Goal: Task Accomplishment & Management: Use online tool/utility

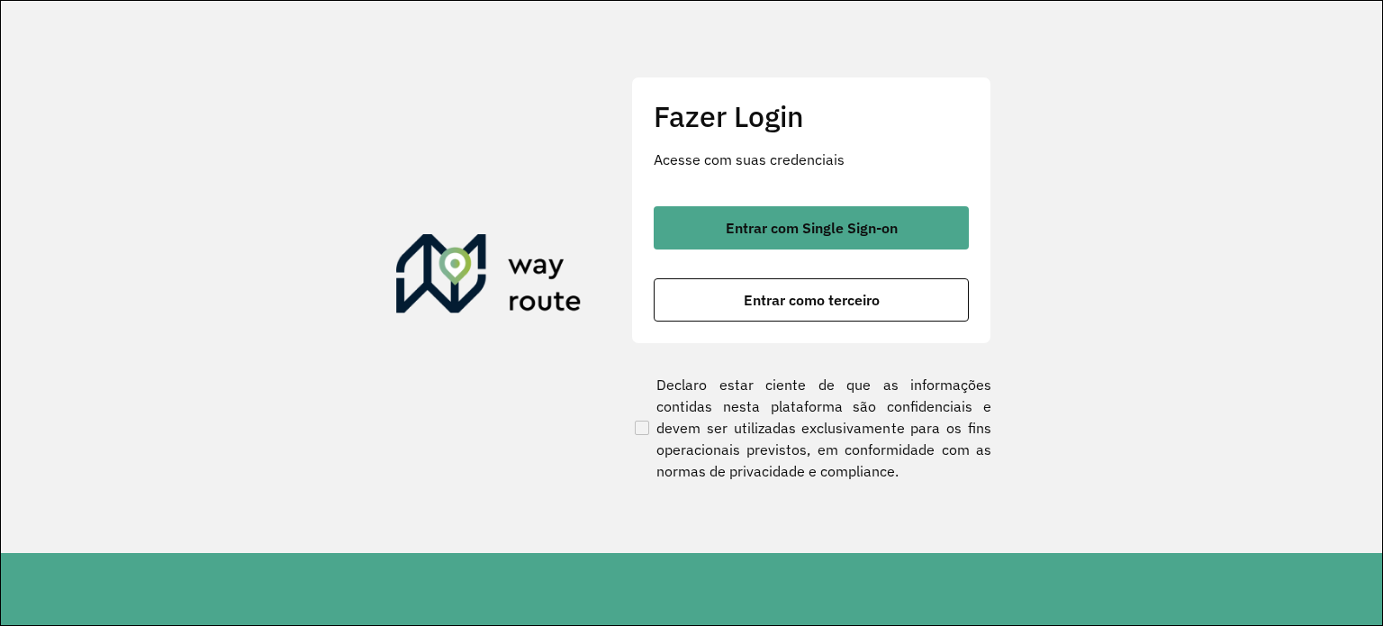
click at [778, 231] on span "Entrar com Single Sign-on" at bounding box center [811, 228] width 172 height 14
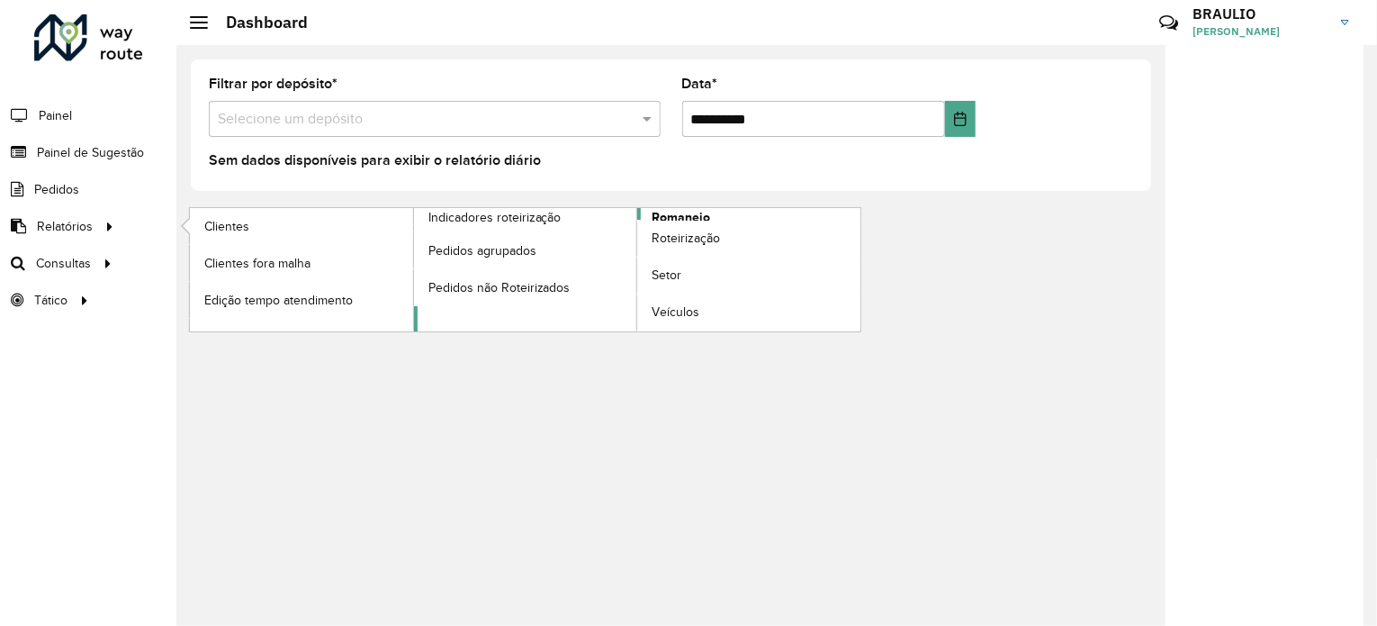
click at [676, 214] on span "Romaneio" at bounding box center [681, 217] width 59 height 19
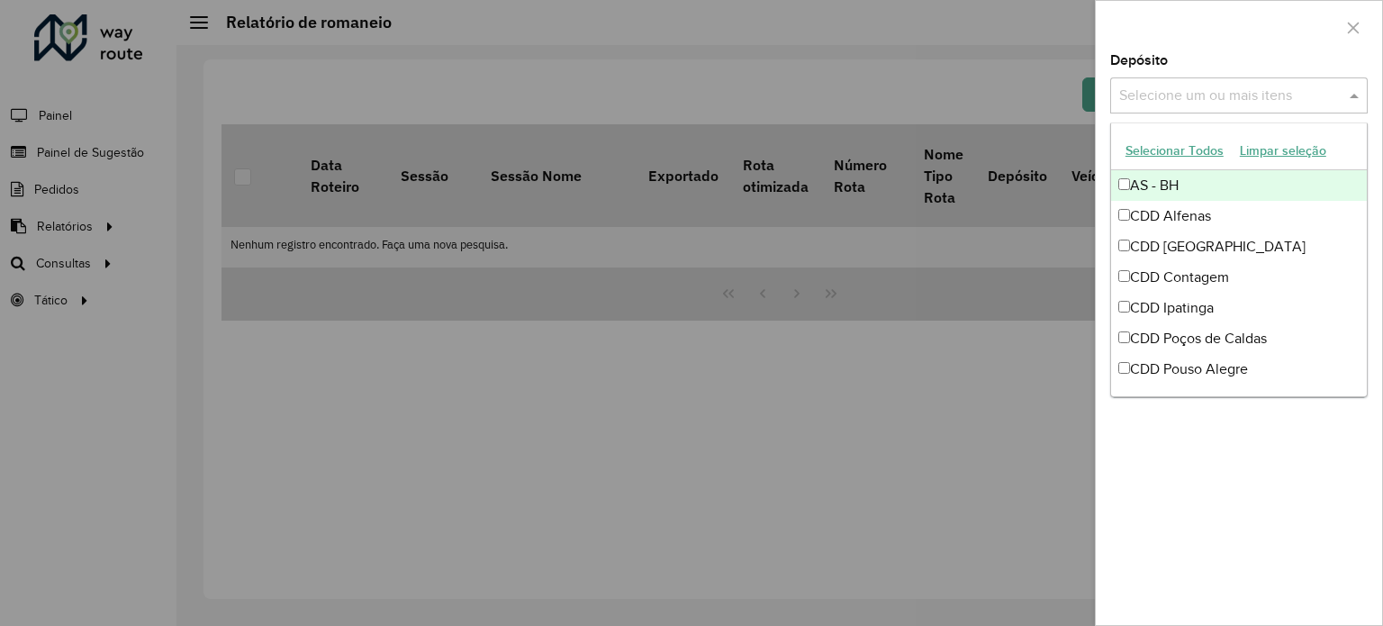
click at [1163, 100] on input "text" at bounding box center [1229, 97] width 230 height 22
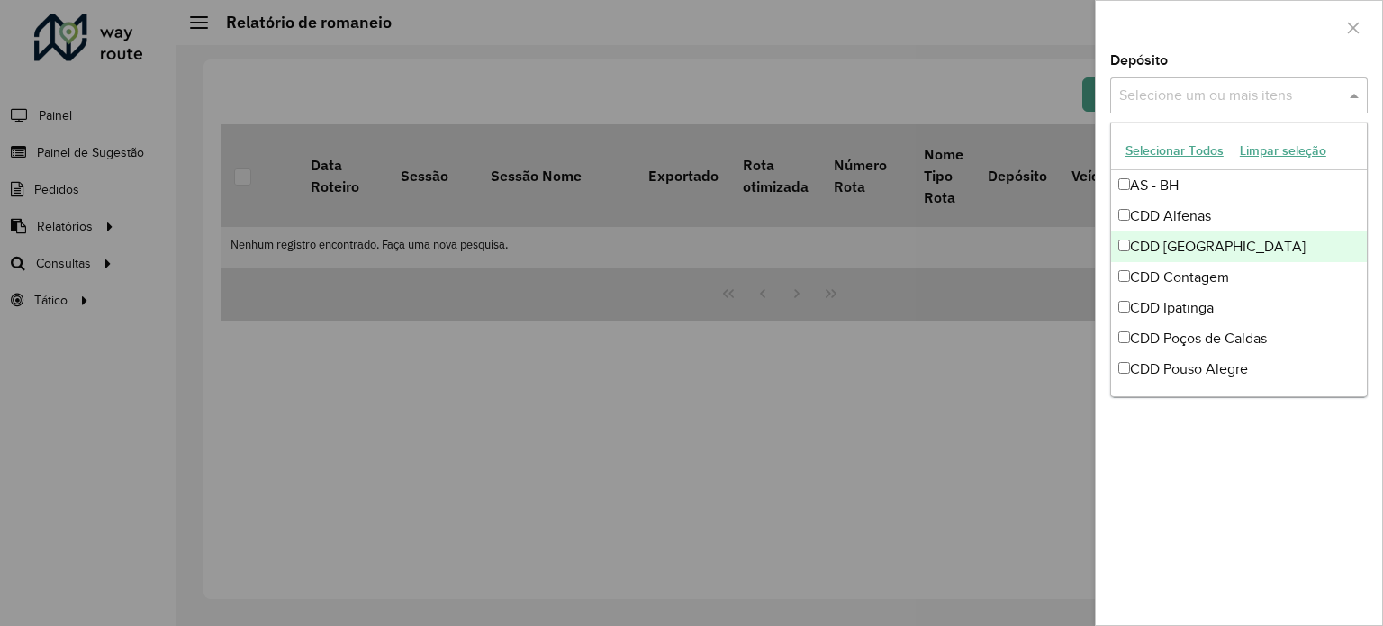
click at [1141, 248] on div "CDD [GEOGRAPHIC_DATA]" at bounding box center [1239, 246] width 256 height 31
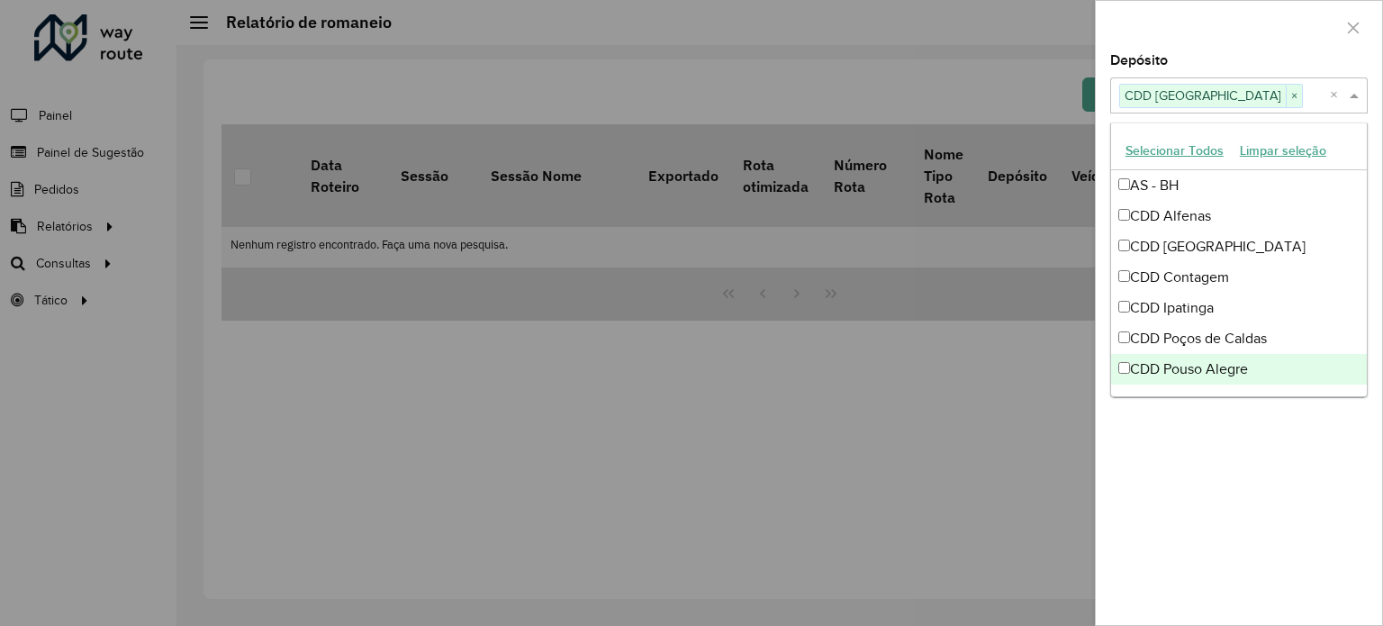
click at [1171, 496] on div "**********" at bounding box center [1238, 339] width 286 height 571
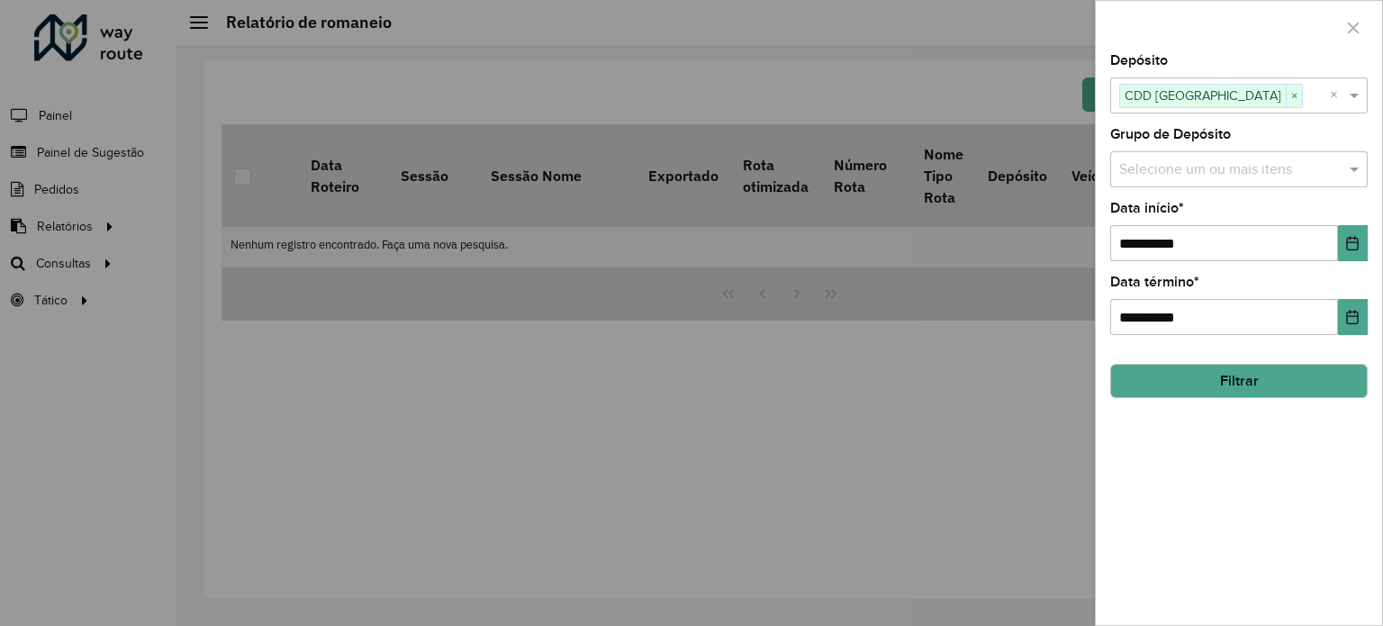
click at [1184, 374] on button "Filtrar" at bounding box center [1238, 381] width 257 height 34
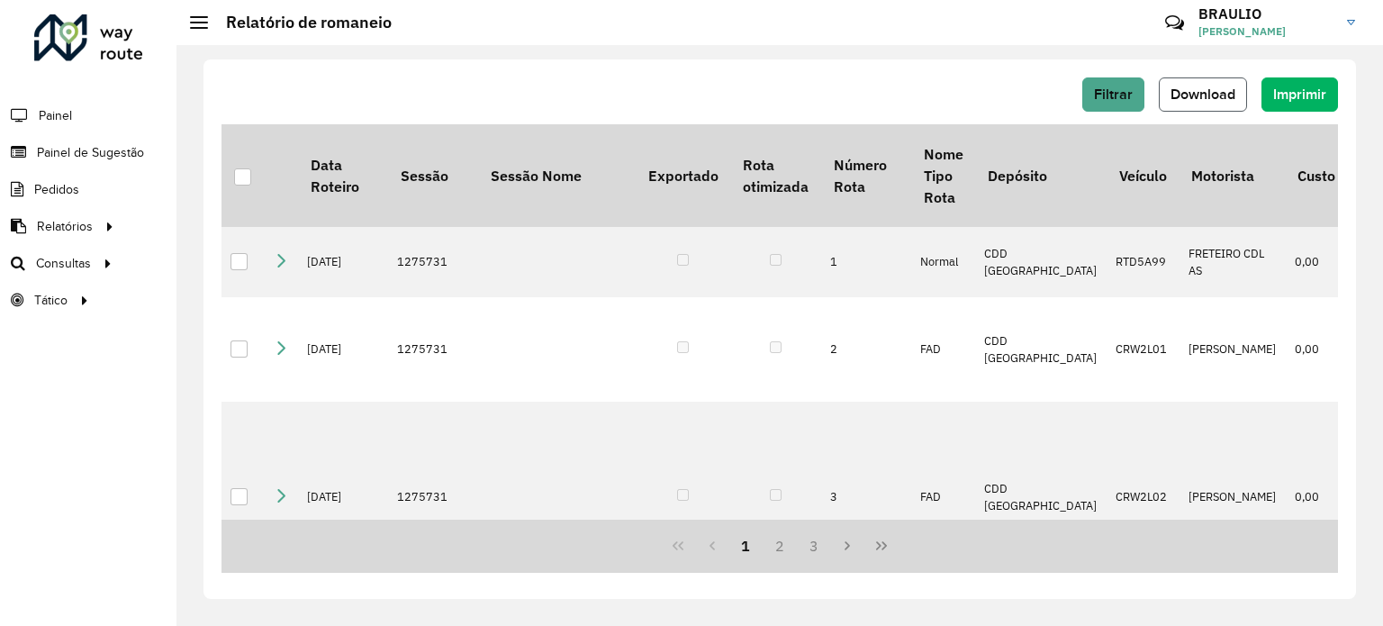
click at [1187, 104] on button "Download" at bounding box center [1202, 94] width 88 height 34
click at [243, 257] on span "Roteirização" at bounding box center [240, 263] width 73 height 19
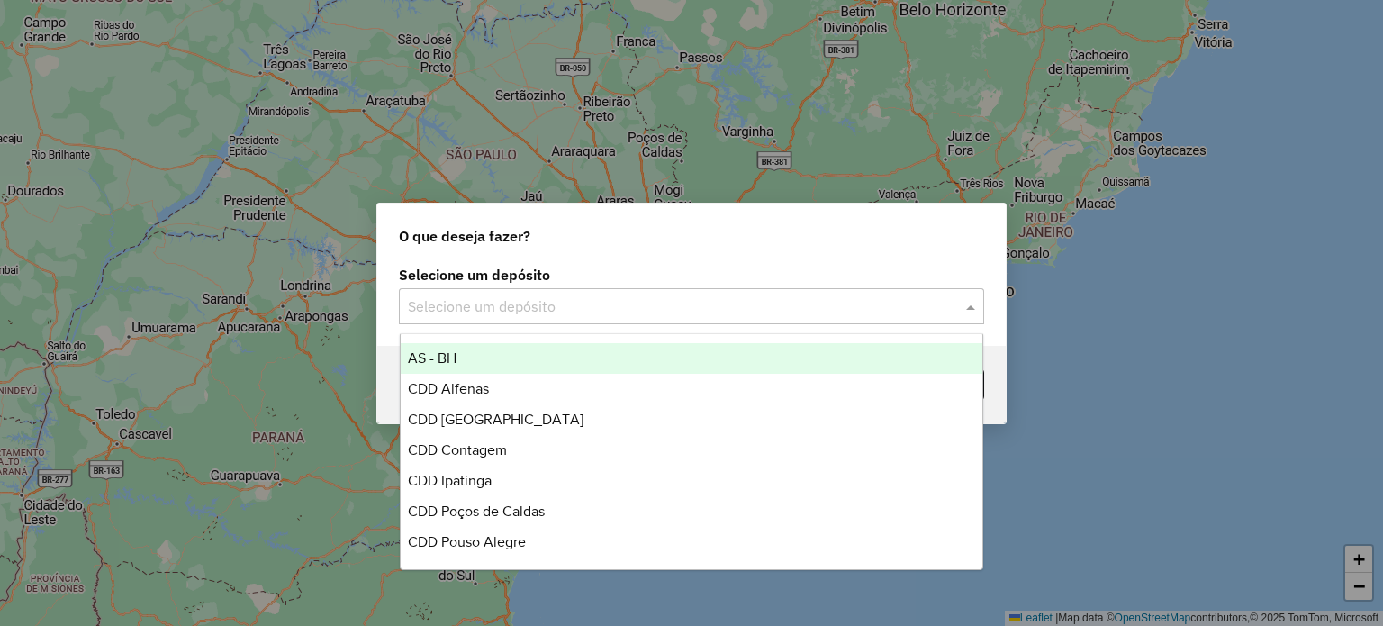
click at [454, 316] on div "Selecione um depósito" at bounding box center [691, 306] width 585 height 36
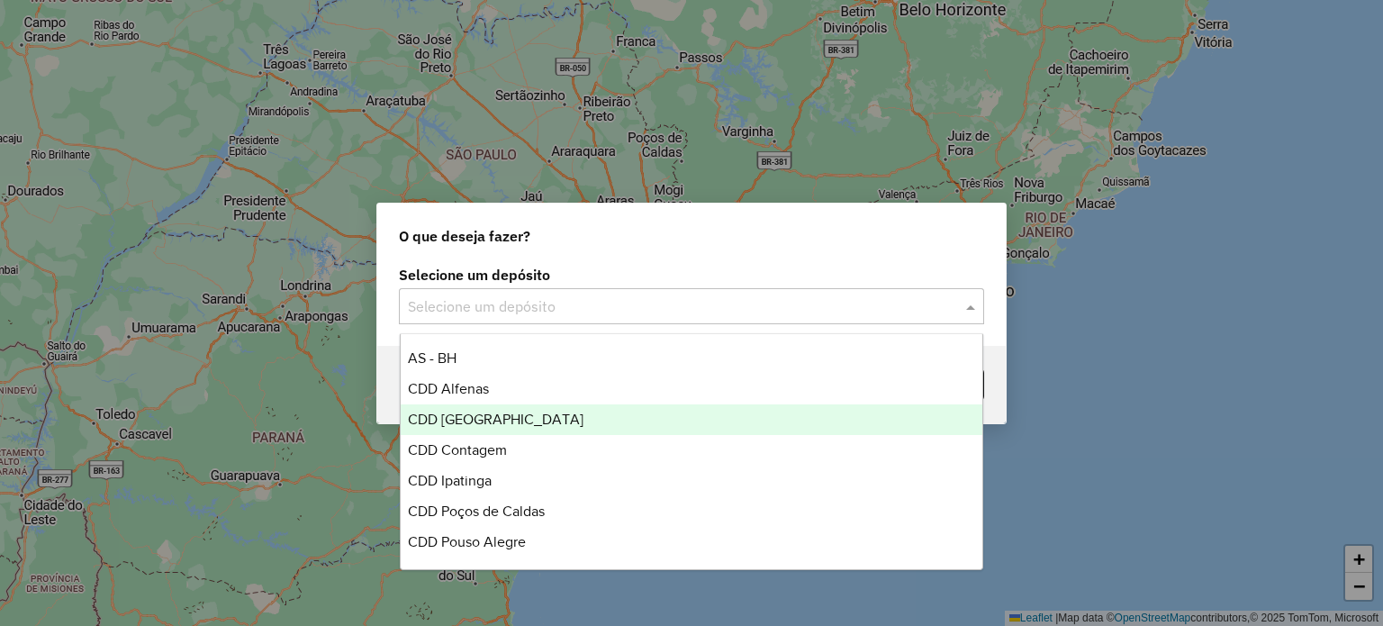
click at [494, 404] on div "CDD [GEOGRAPHIC_DATA]" at bounding box center [692, 419] width 582 height 31
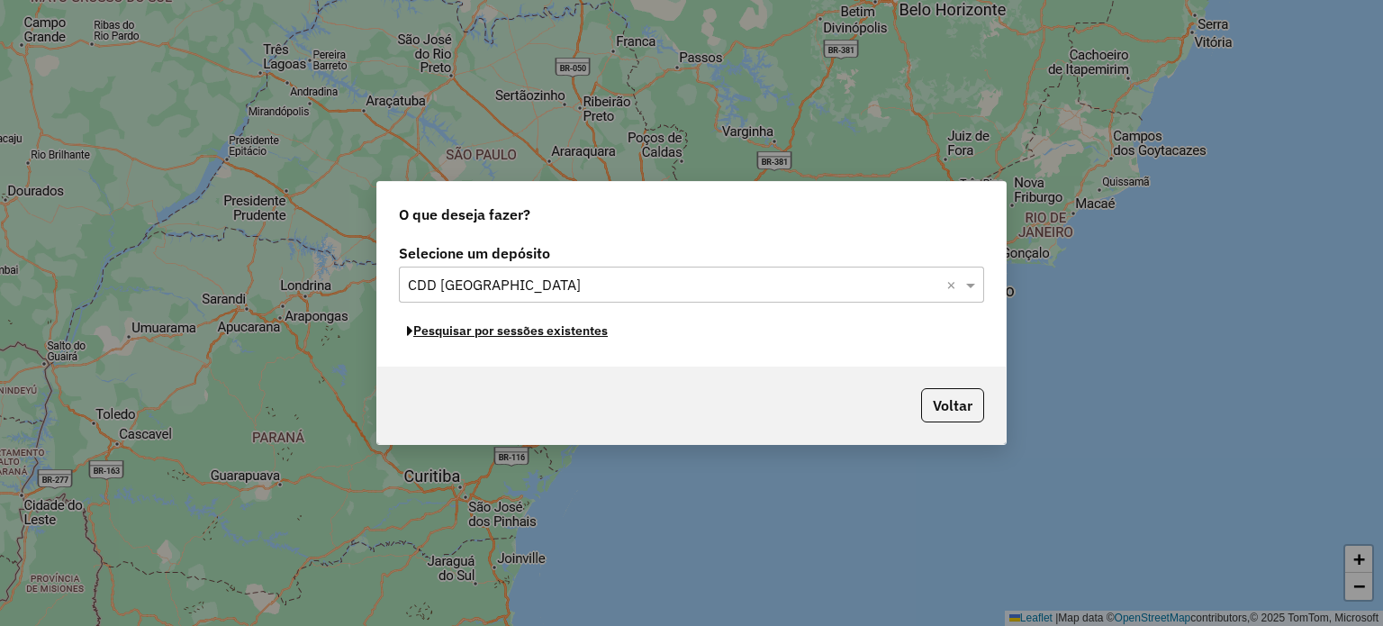
click at [587, 333] on button "Pesquisar por sessões existentes" at bounding box center [507, 331] width 217 height 28
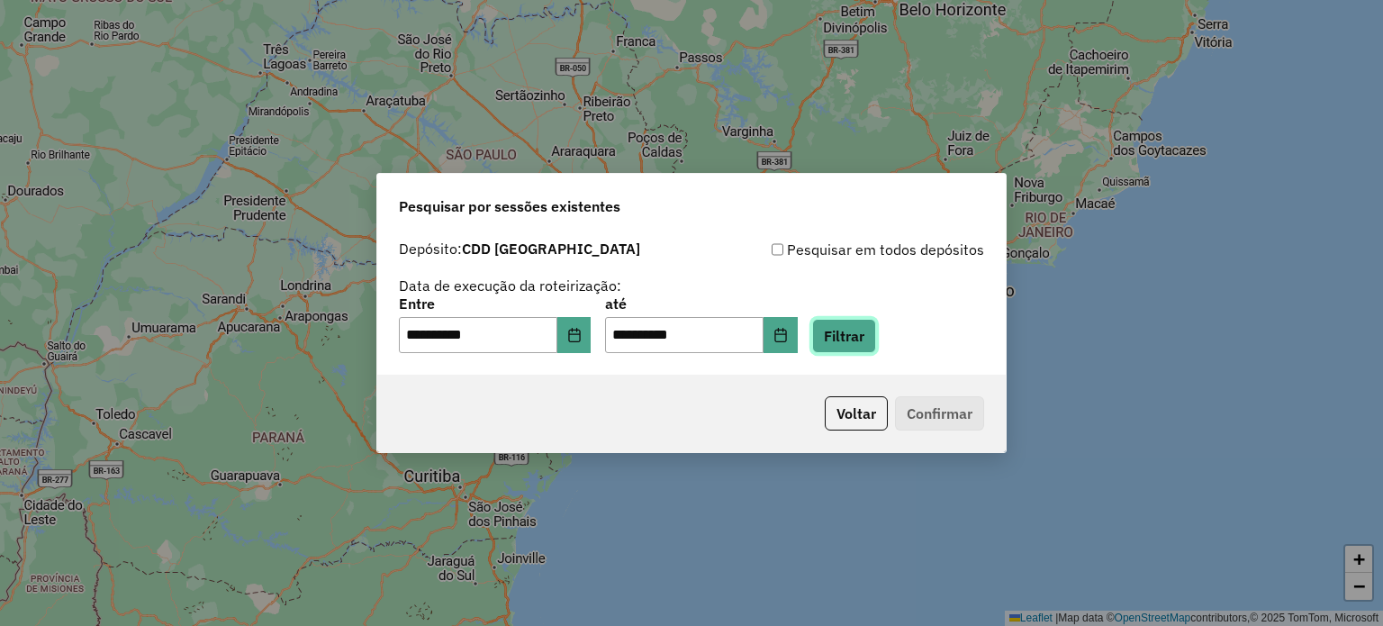
click at [876, 335] on button "Filtrar" at bounding box center [844, 336] width 64 height 34
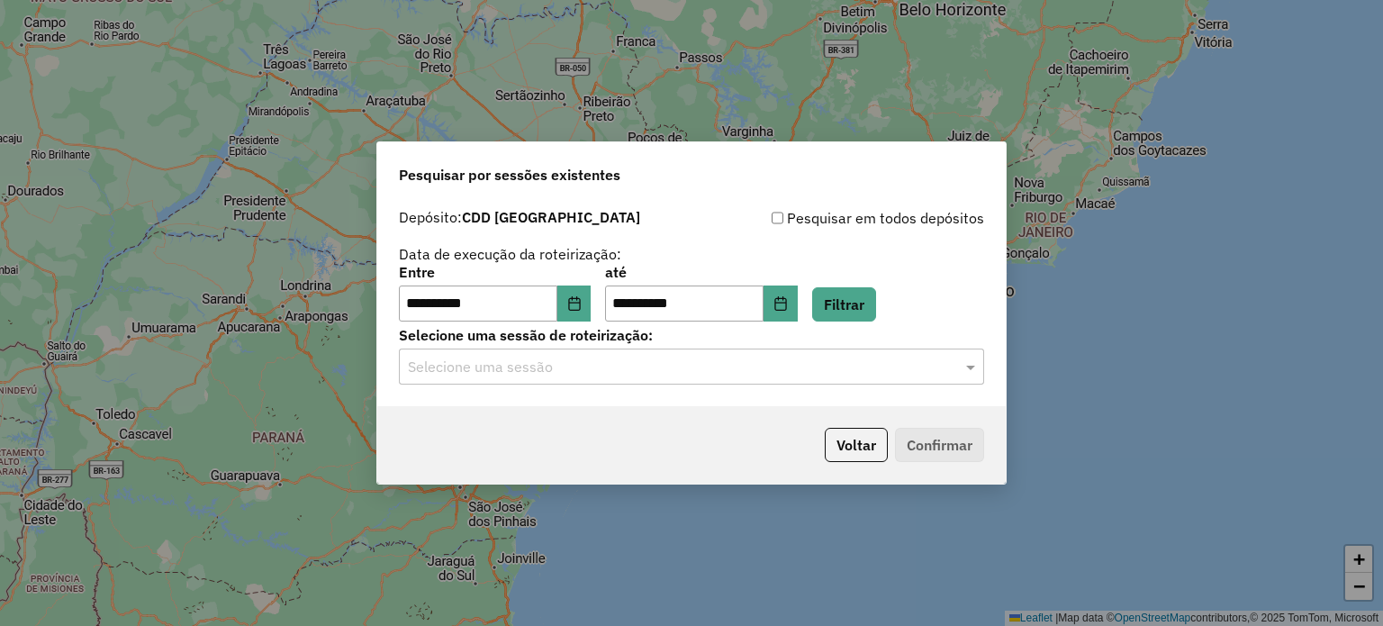
click at [881, 384] on div "**********" at bounding box center [691, 303] width 628 height 206
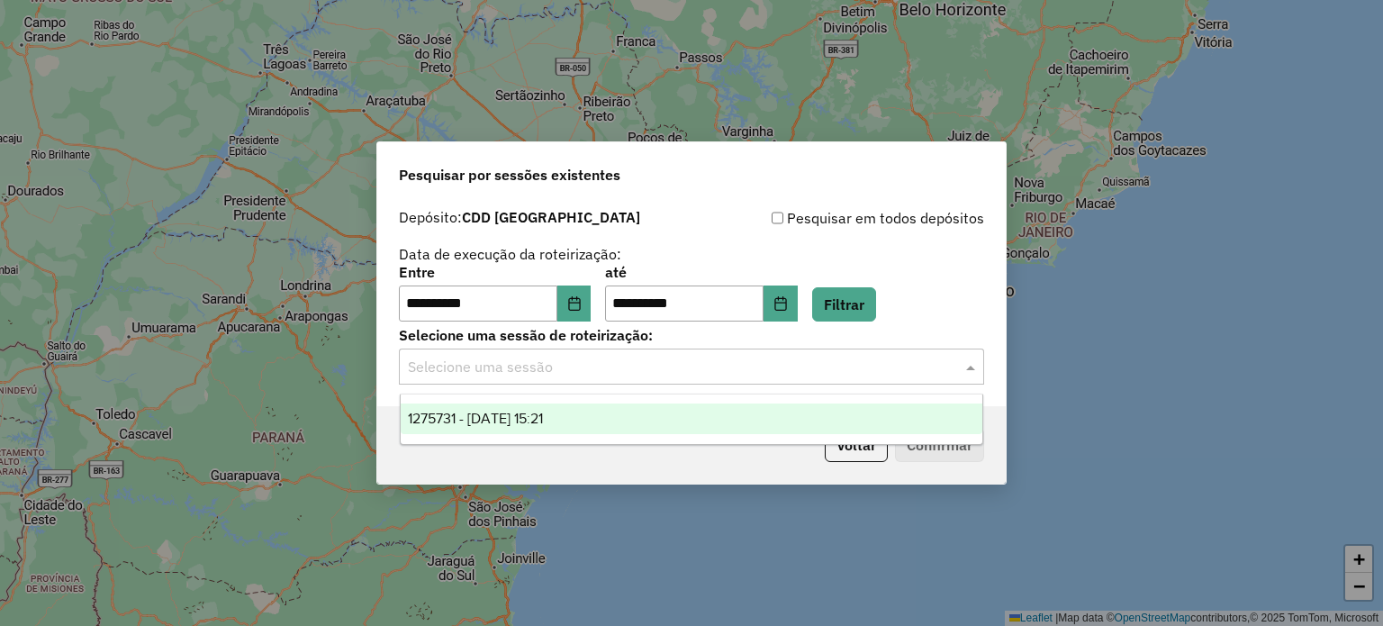
click at [861, 374] on input "text" at bounding box center [673, 367] width 531 height 22
click at [779, 410] on div "1275731 - 15/09/2025 15:21" at bounding box center [692, 418] width 582 height 31
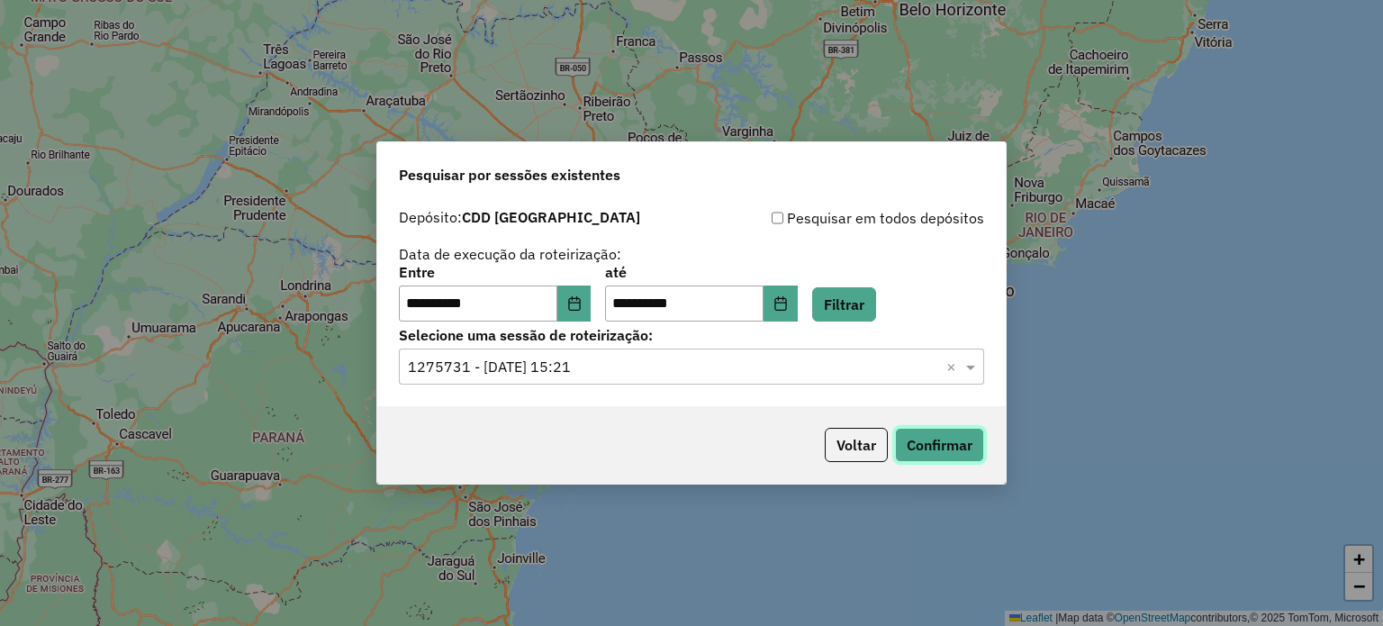
click at [941, 445] on button "Confirmar" at bounding box center [939, 445] width 89 height 34
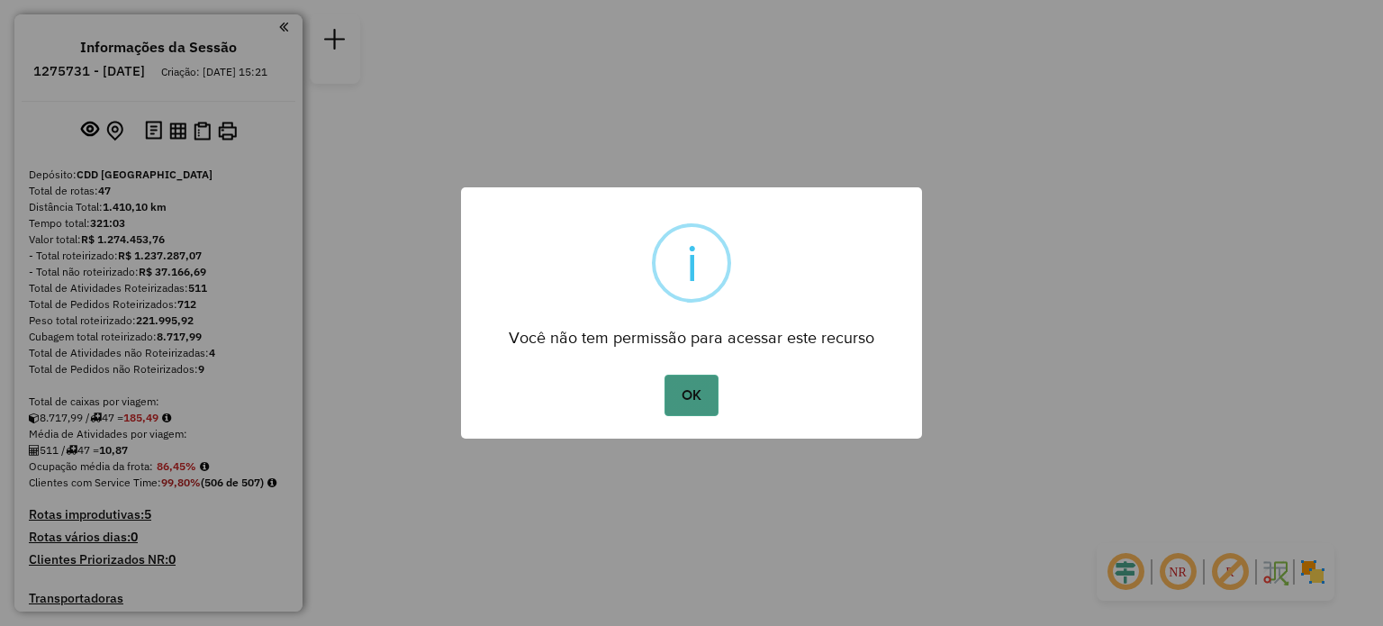
click at [696, 398] on button "OK" at bounding box center [690, 394] width 53 height 41
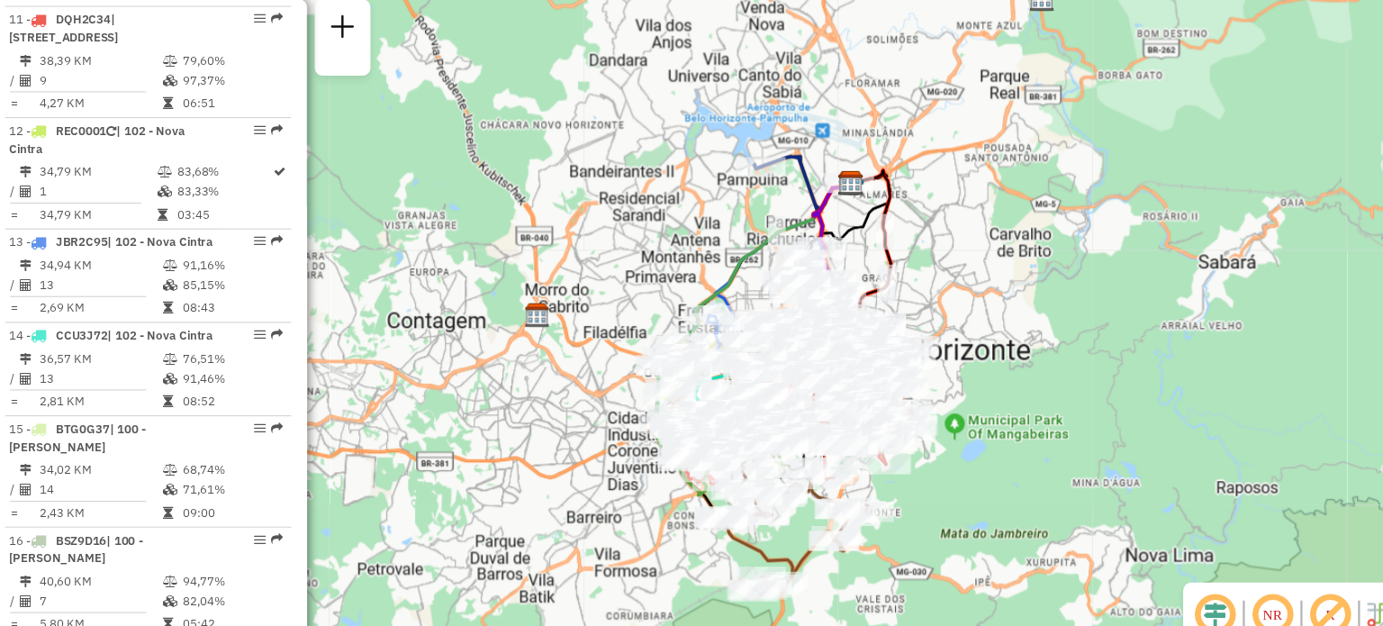
scroll to position [1892, 0]
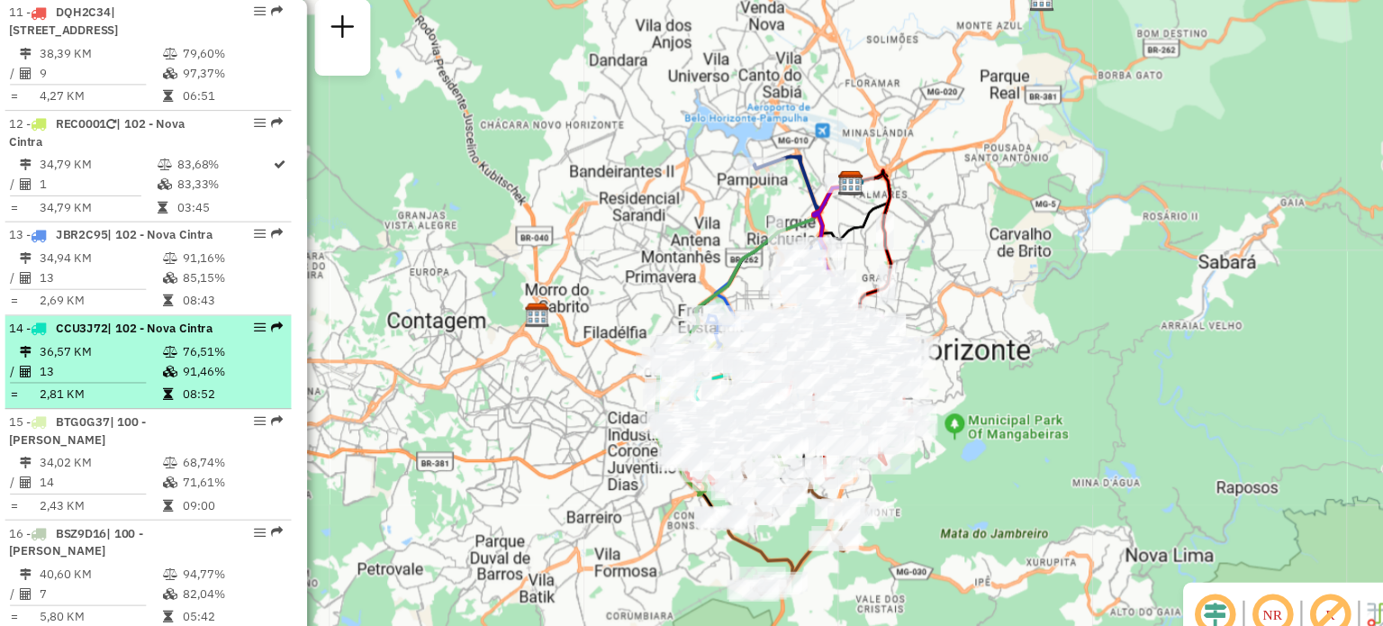
drag, startPoint x: 248, startPoint y: 239, endPoint x: 219, endPoint y: 267, distance: 40.1
click at [219, 304] on div "14 - CCU3J72 | 102 - Nova Cintra" at bounding box center [158, 312] width 252 height 16
select select "**********"
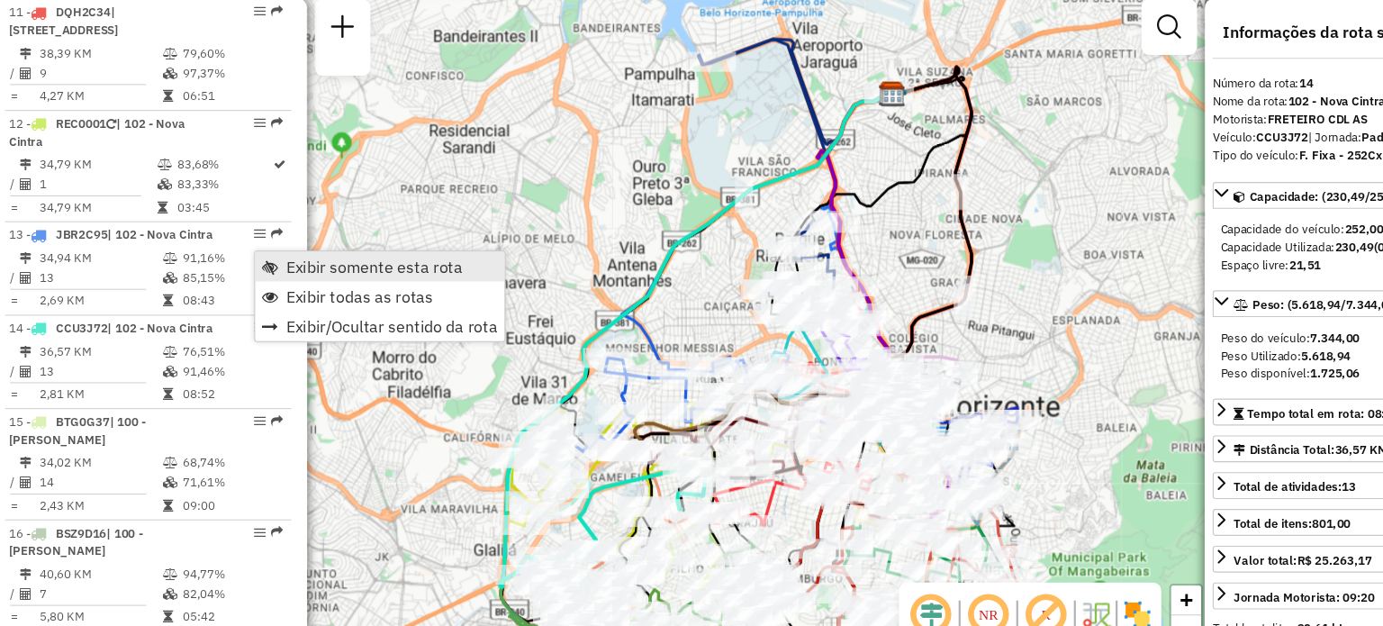
click at [300, 255] on span "Exibir somente esta rota" at bounding box center [364, 256] width 160 height 14
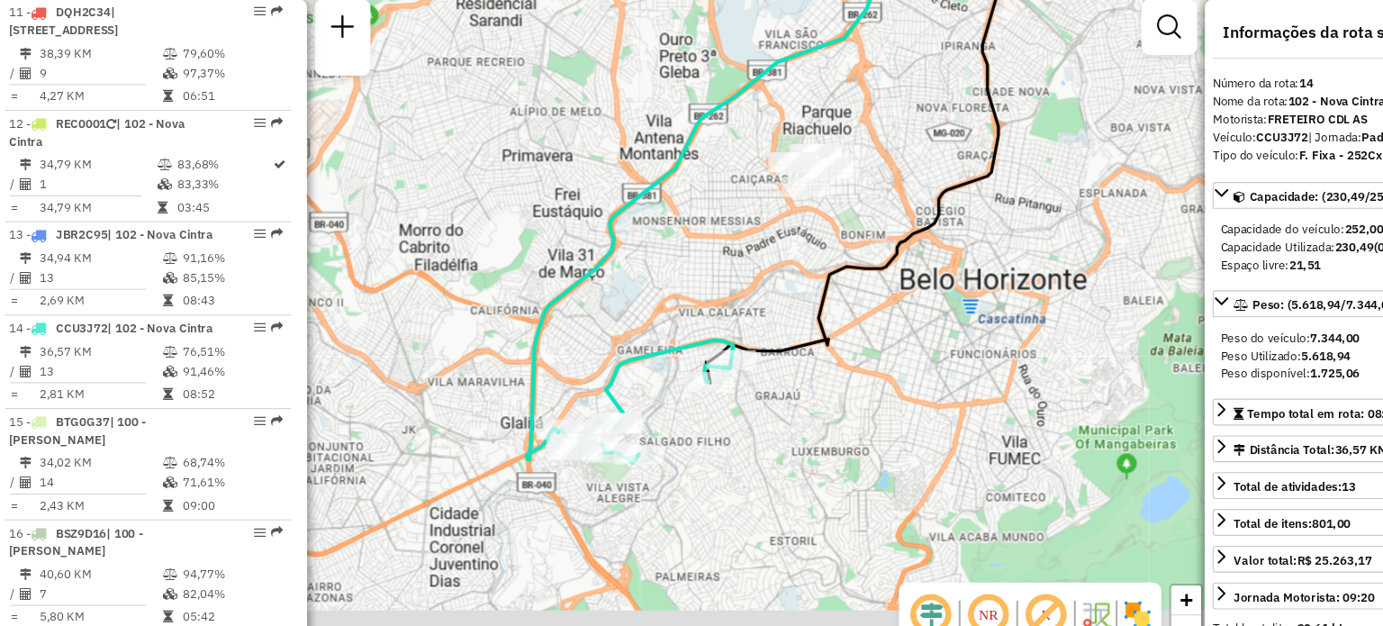
drag, startPoint x: 705, startPoint y: 491, endPoint x: 734, endPoint y: 360, distance: 134.5
click at [734, 360] on div "Janela de atendimento Grade de atendimento Capacidade Transportadoras Veículos …" at bounding box center [691, 313] width 1383 height 626
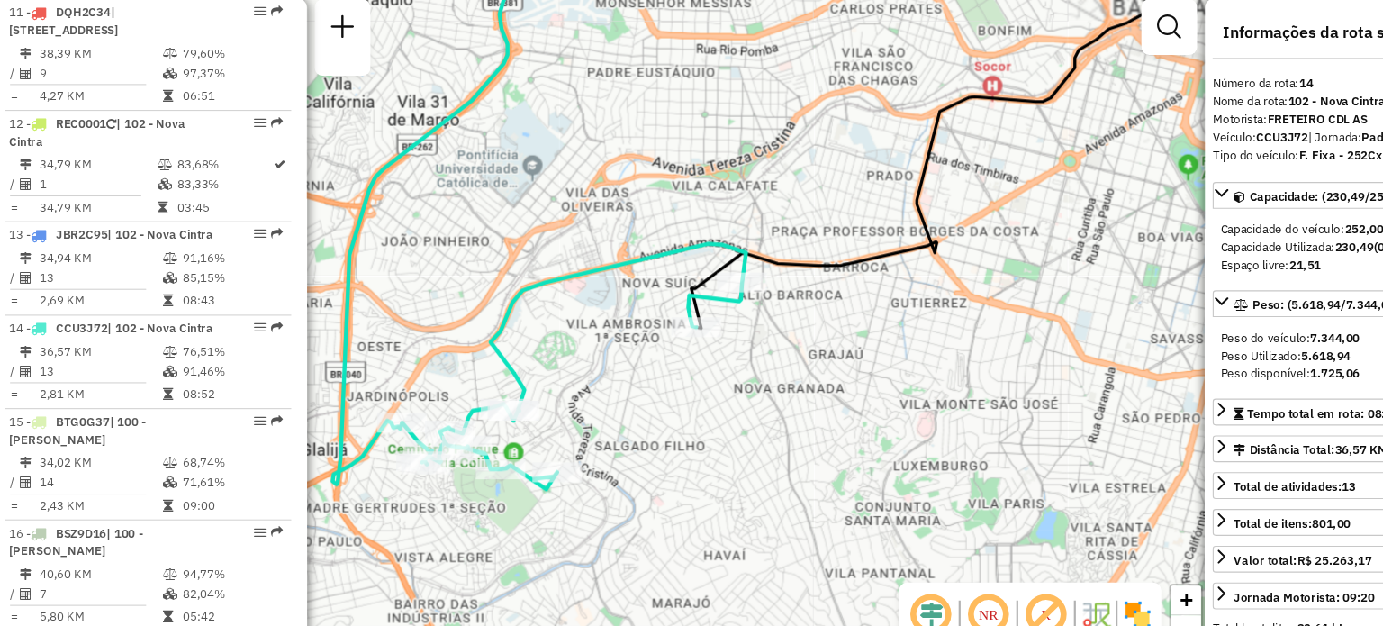
click at [1061, 549] on div "NR R" at bounding box center [958, 572] width 238 height 58
click at [1053, 566] on img at bounding box center [1055, 571] width 29 height 29
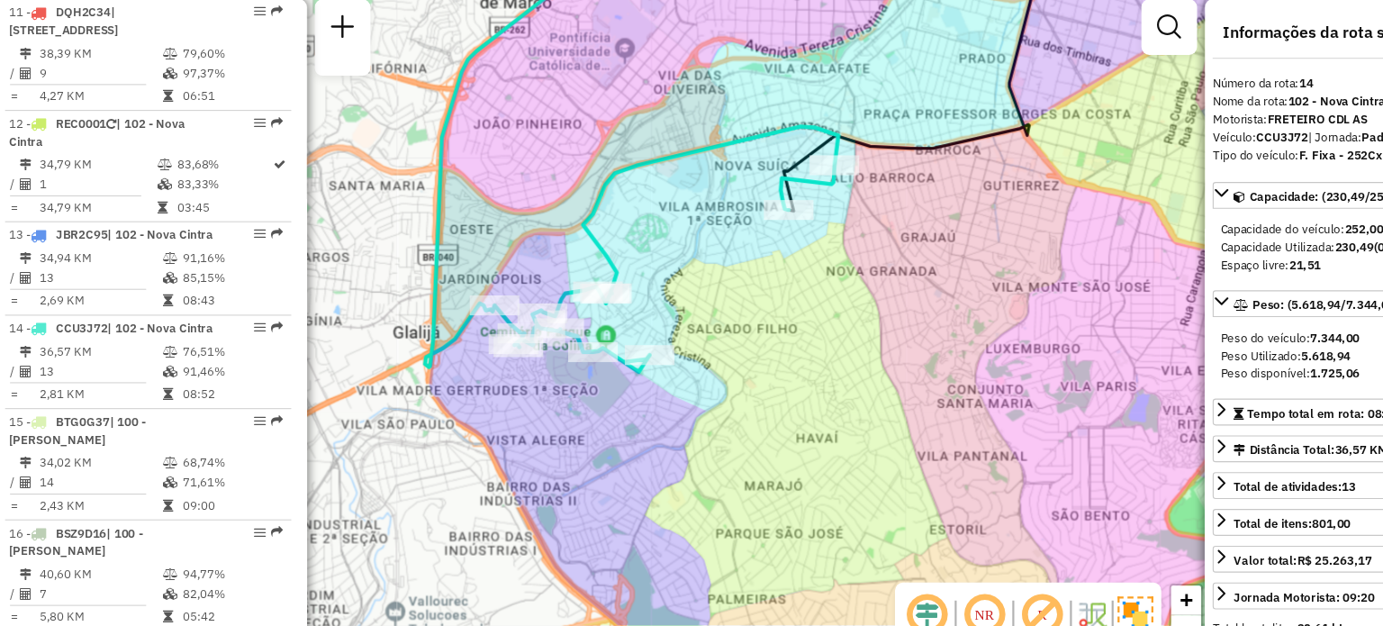
drag, startPoint x: 676, startPoint y: 462, endPoint x: 760, endPoint y: 356, distance: 135.2
click at [760, 356] on div "Janela de atendimento Grade de atendimento Capacidade Transportadoras Veículos …" at bounding box center [691, 313] width 1383 height 626
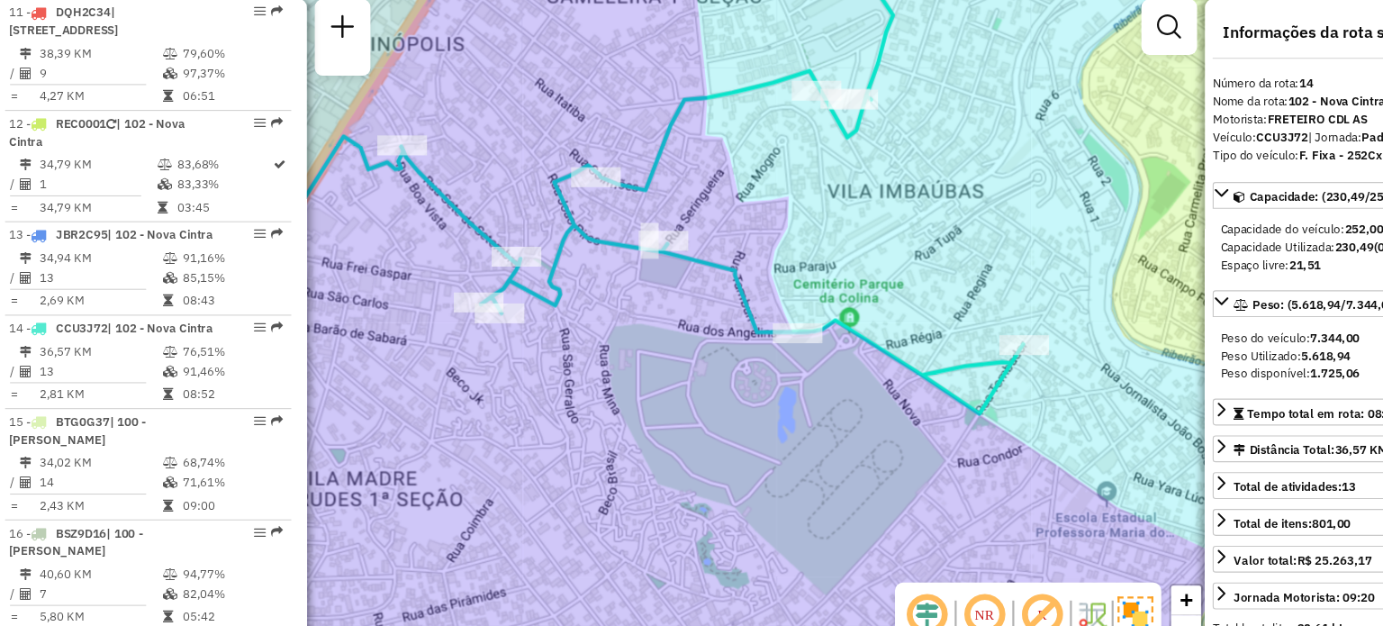
drag, startPoint x: 467, startPoint y: 329, endPoint x: 500, endPoint y: 320, distance: 34.5
click at [500, 320] on div "Janela de atendimento Grade de atendimento Capacidade Transportadoras Veículos …" at bounding box center [691, 313] width 1383 height 626
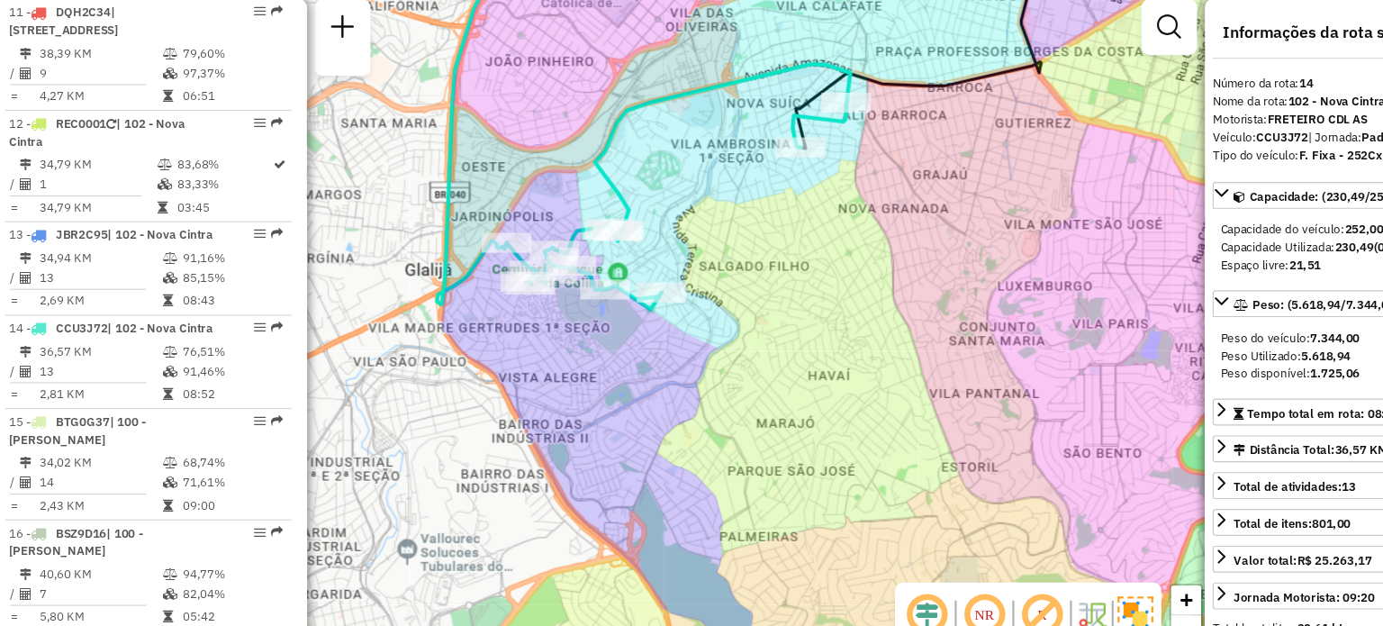
drag, startPoint x: 596, startPoint y: 457, endPoint x: 584, endPoint y: 409, distance: 50.0
click at [584, 409] on div "Janela de atendimento Grade de atendimento Capacidade Transportadoras Veículos …" at bounding box center [691, 313] width 1383 height 626
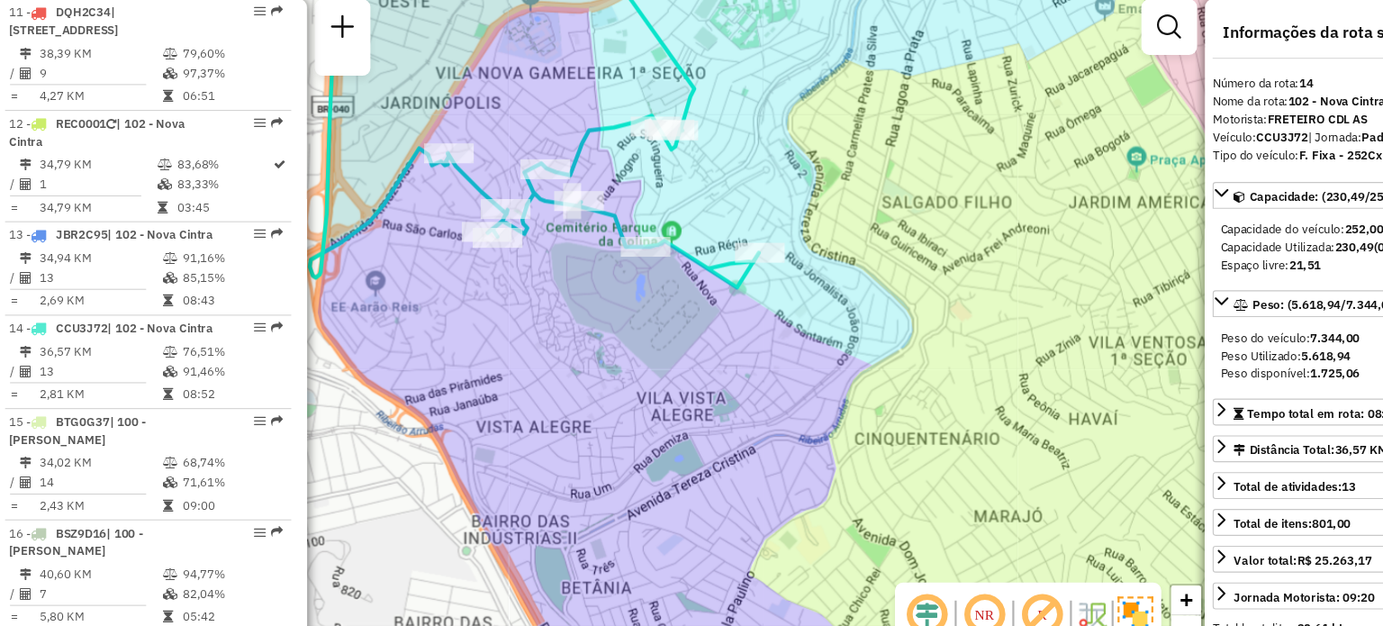
click at [536, 315] on div "Janela de atendimento Grade de atendimento Capacidade Transportadoras Veículos …" at bounding box center [691, 313] width 1383 height 626
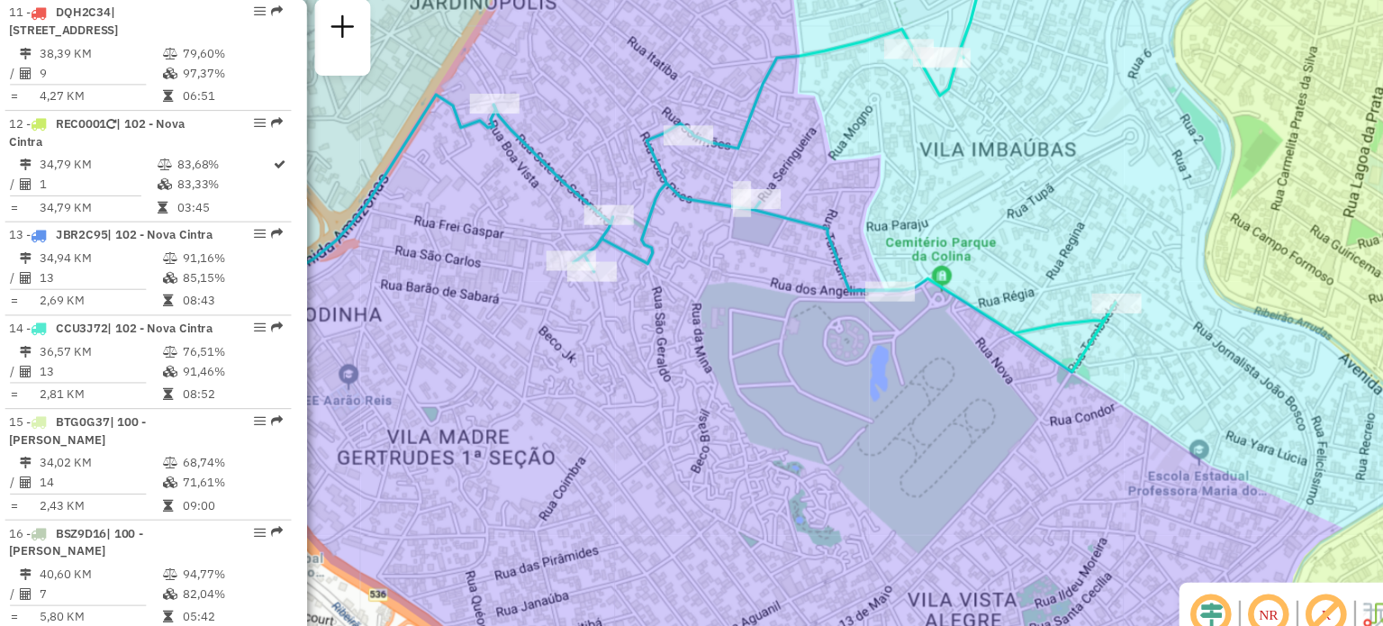
drag, startPoint x: 518, startPoint y: 244, endPoint x: 660, endPoint y: 286, distance: 147.5
click at [660, 286] on div "Janela de atendimento Grade de atendimento Capacidade Transportadoras Veículos …" at bounding box center [691, 313] width 1383 height 626
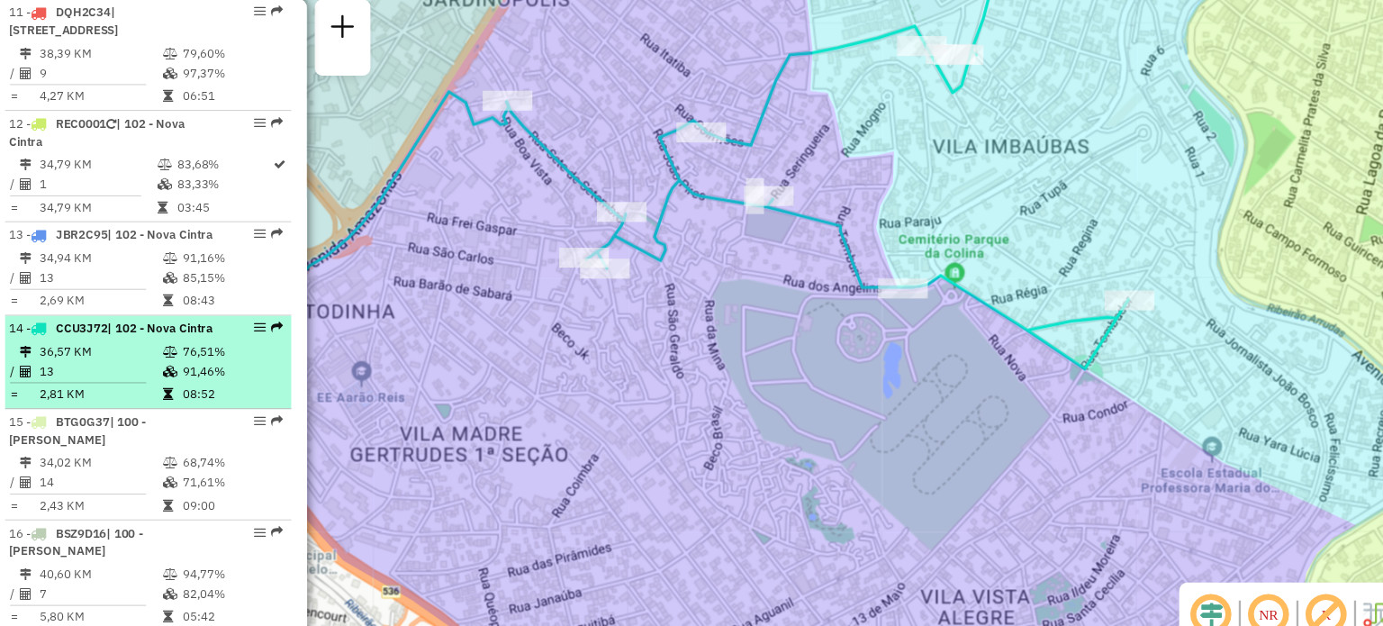
select select "**********"
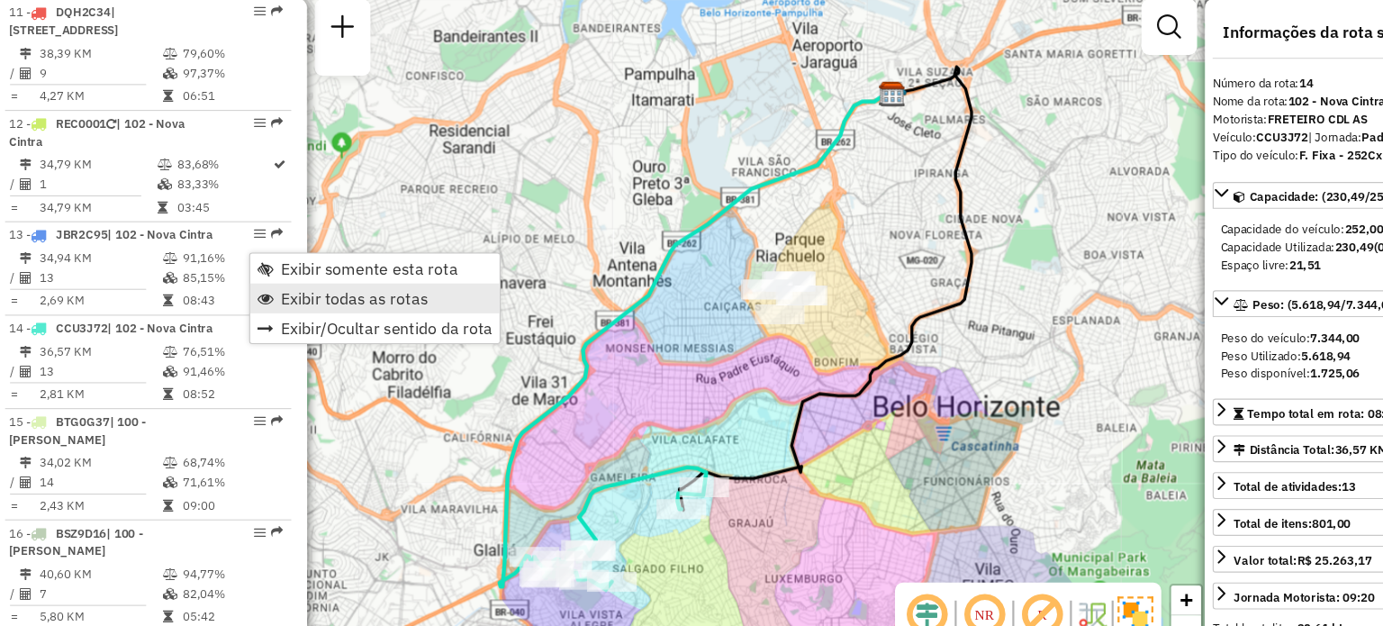
click at [356, 284] on span "Exibir todas as rotas" at bounding box center [345, 285] width 133 height 14
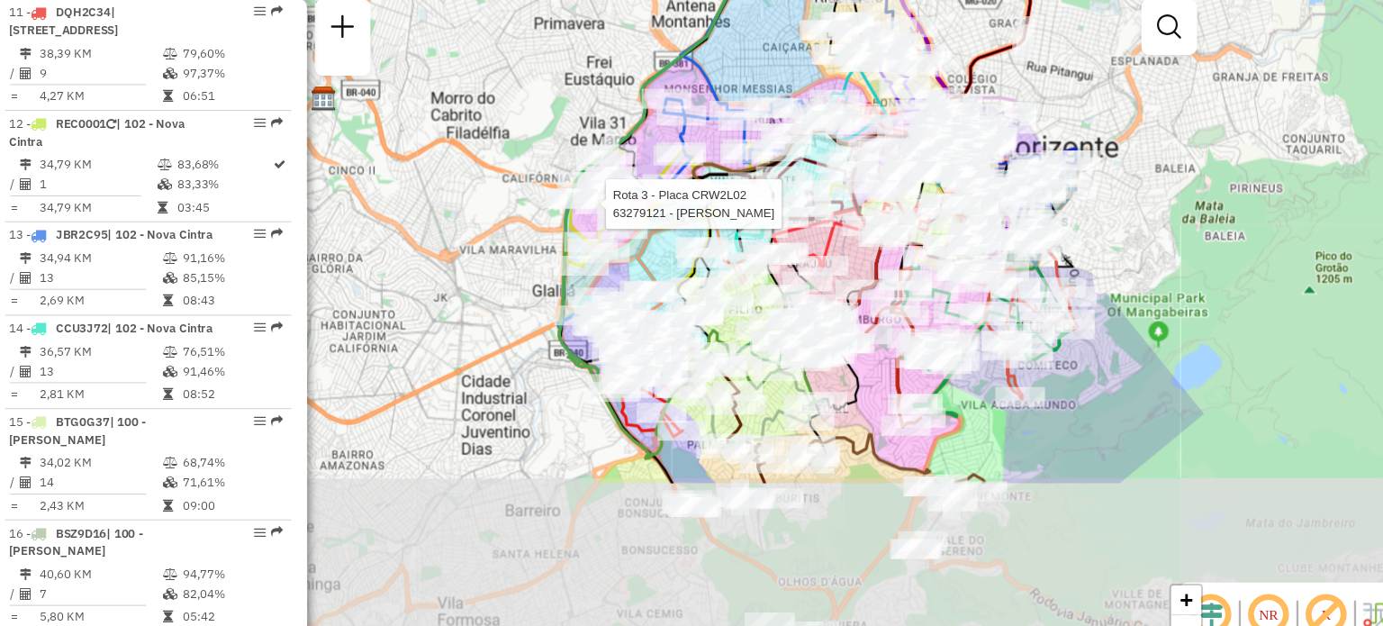
drag, startPoint x: 507, startPoint y: 446, endPoint x: 561, endPoint y: 209, distance: 242.8
click at [561, 209] on div at bounding box center [567, 200] width 45 height 18
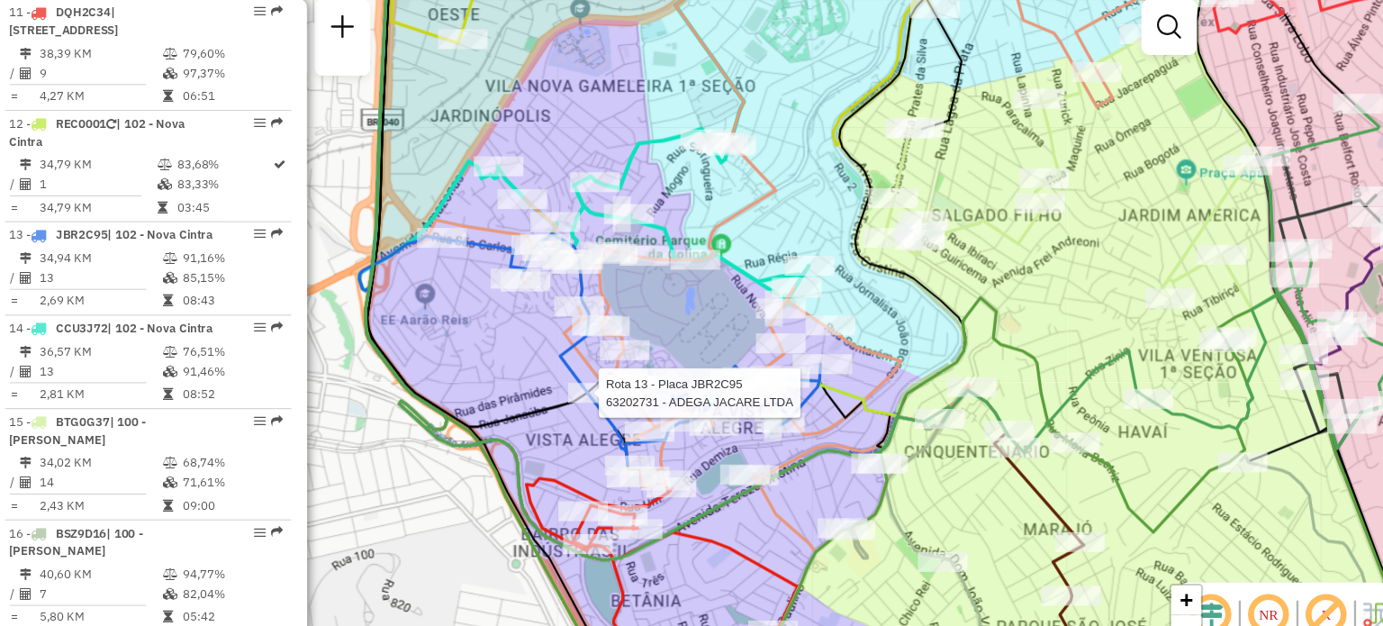
select select "**********"
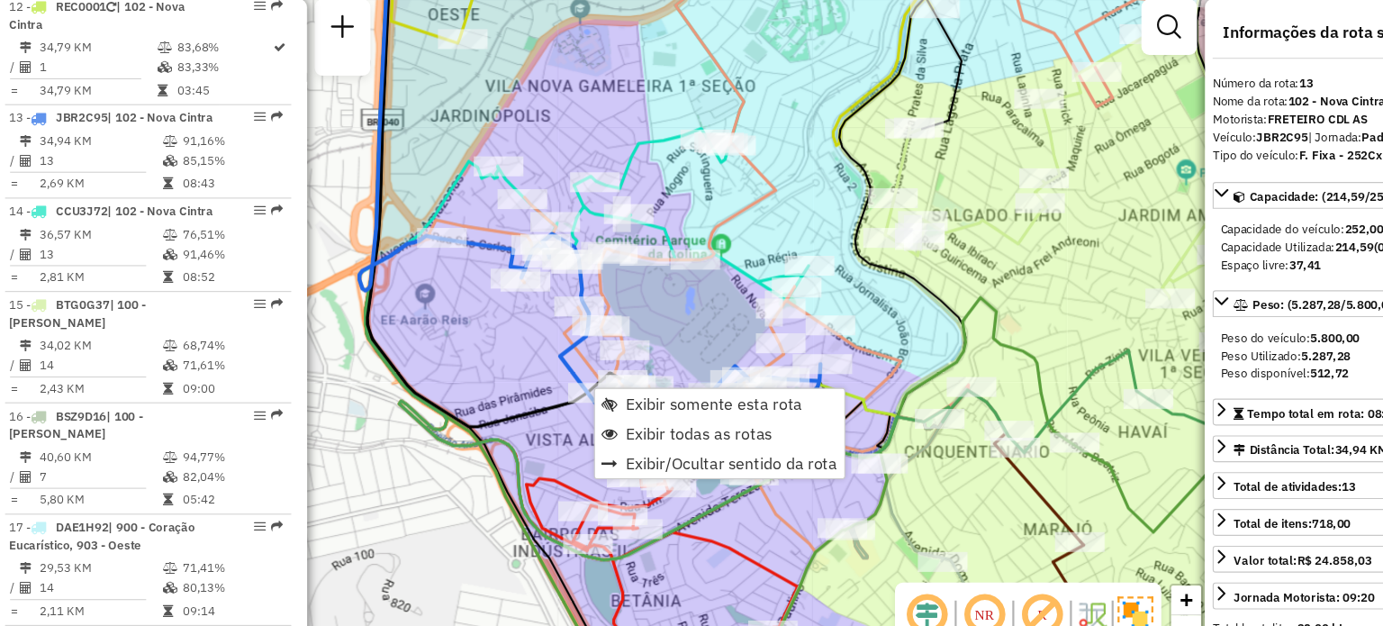
scroll to position [2009, 0]
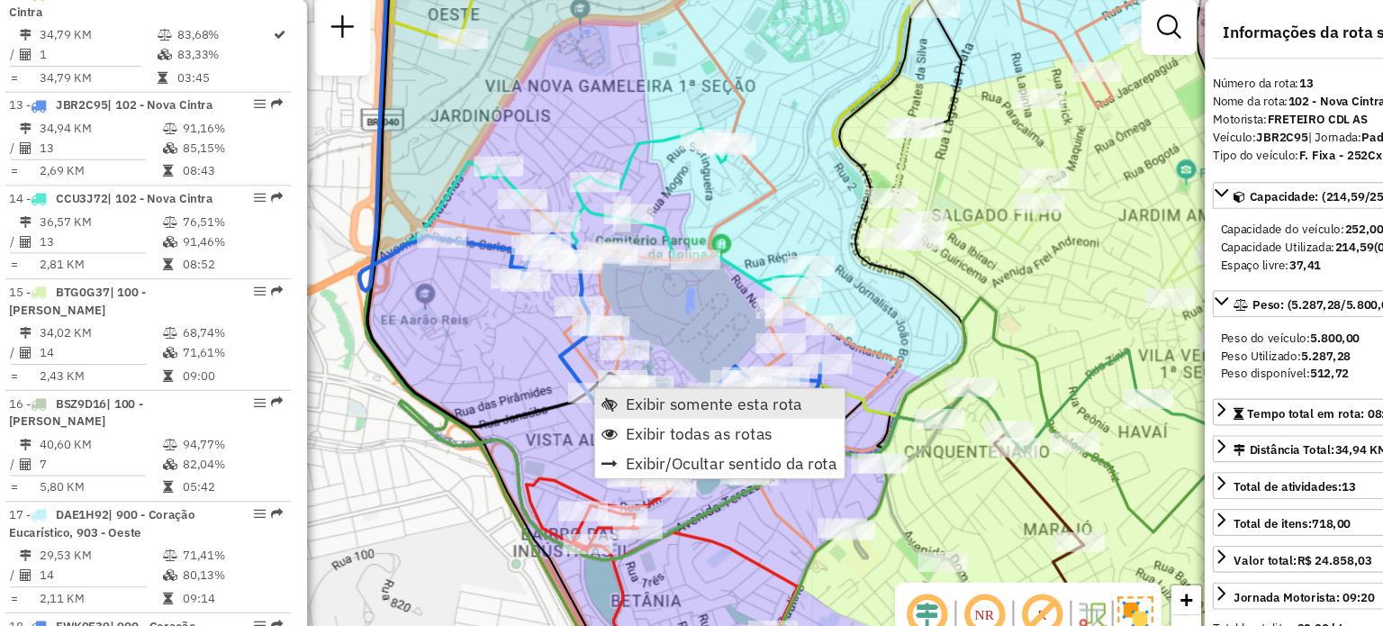
click at [629, 379] on span "Exibir somente esta rota" at bounding box center [671, 381] width 160 height 14
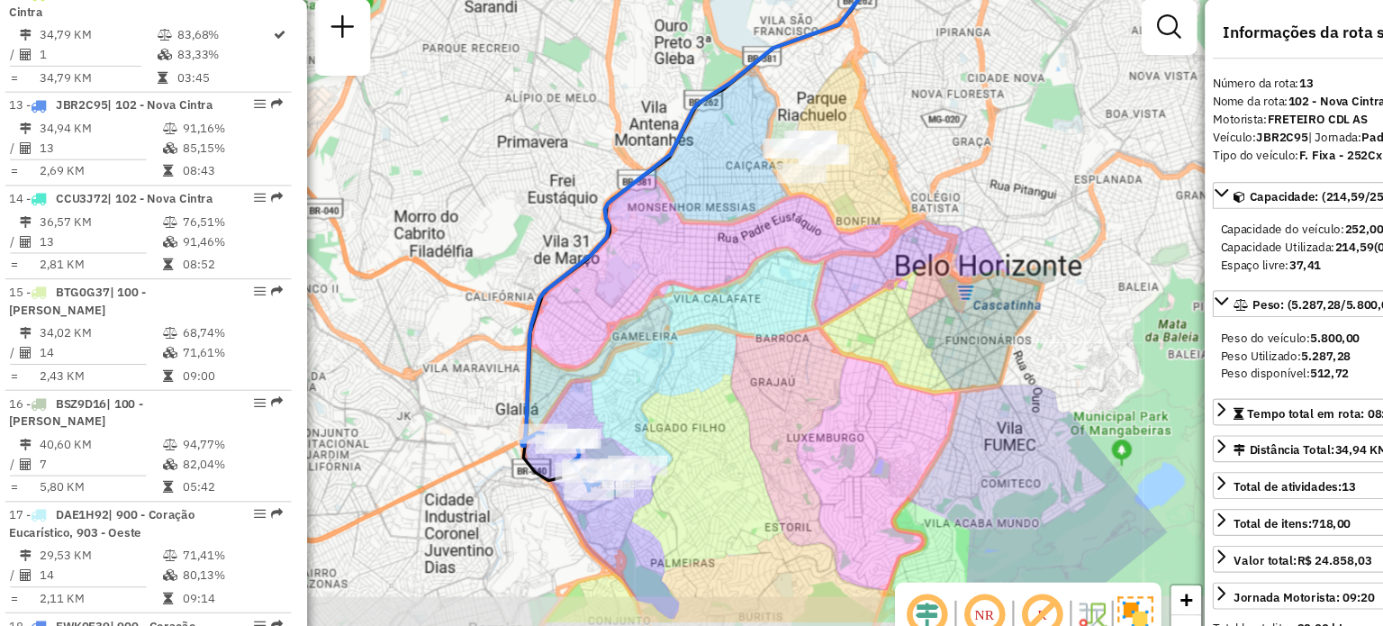
drag, startPoint x: 597, startPoint y: 483, endPoint x: 614, endPoint y: 364, distance: 120.9
click at [614, 364] on div "Janela de atendimento Grade de atendimento Capacidade Transportadoras Veículos …" at bounding box center [691, 313] width 1383 height 626
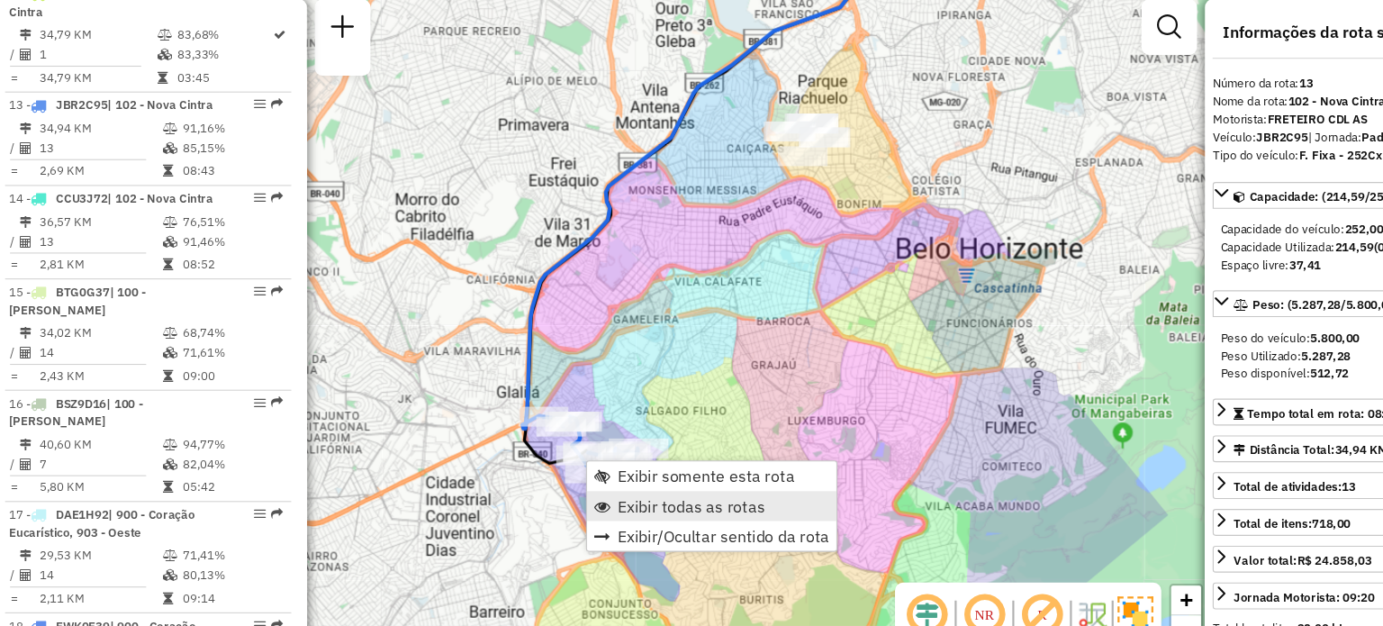
click at [632, 474] on span "Exibir todas as rotas" at bounding box center [650, 473] width 133 height 14
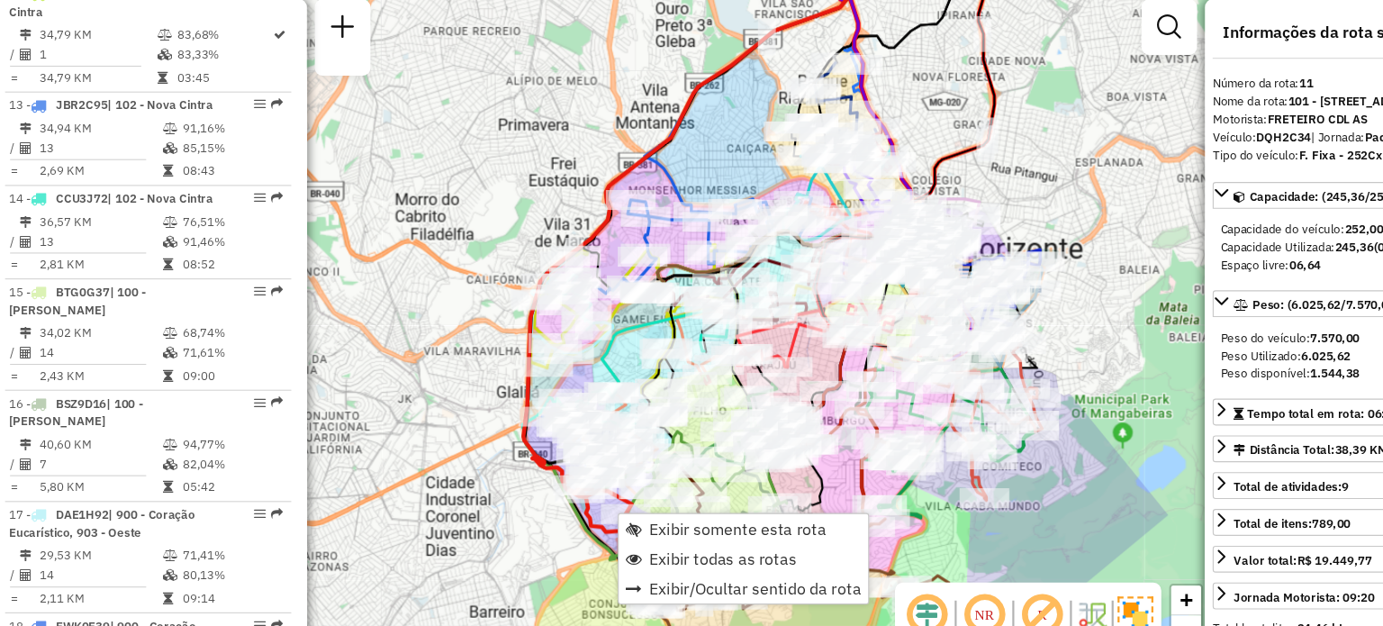
scroll to position [1809, 0]
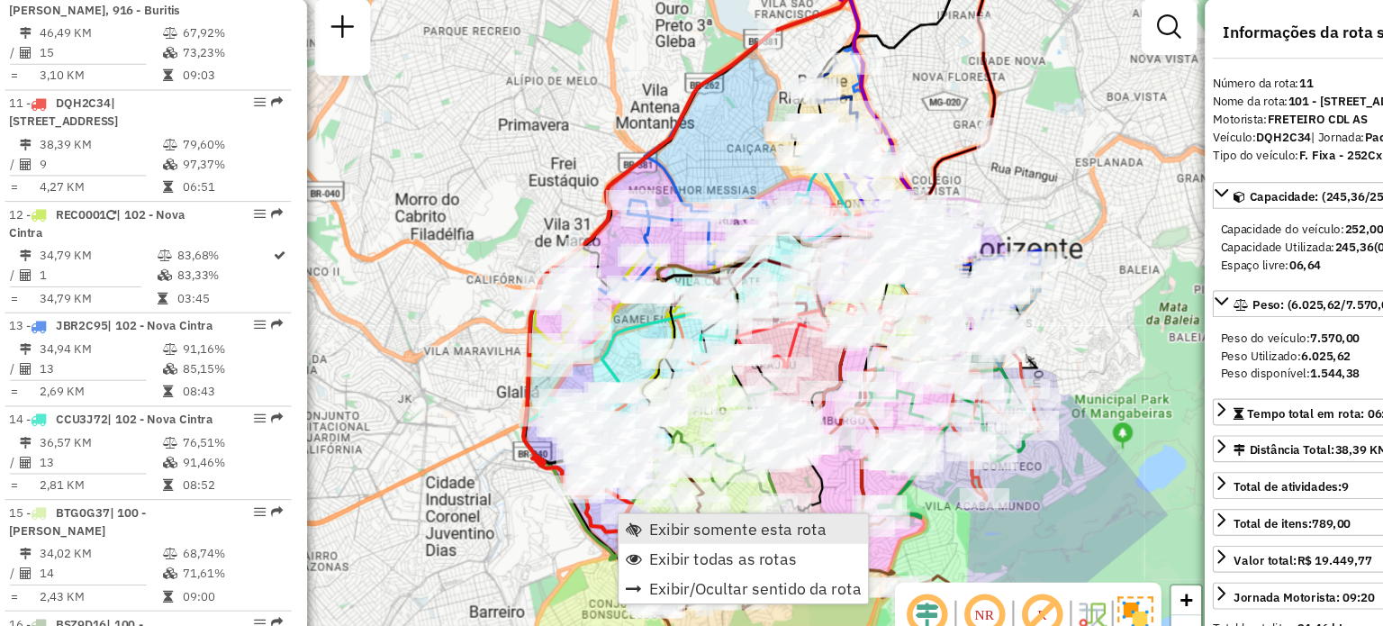
click at [671, 501] on span "Exibir somente esta rota" at bounding box center [693, 494] width 160 height 14
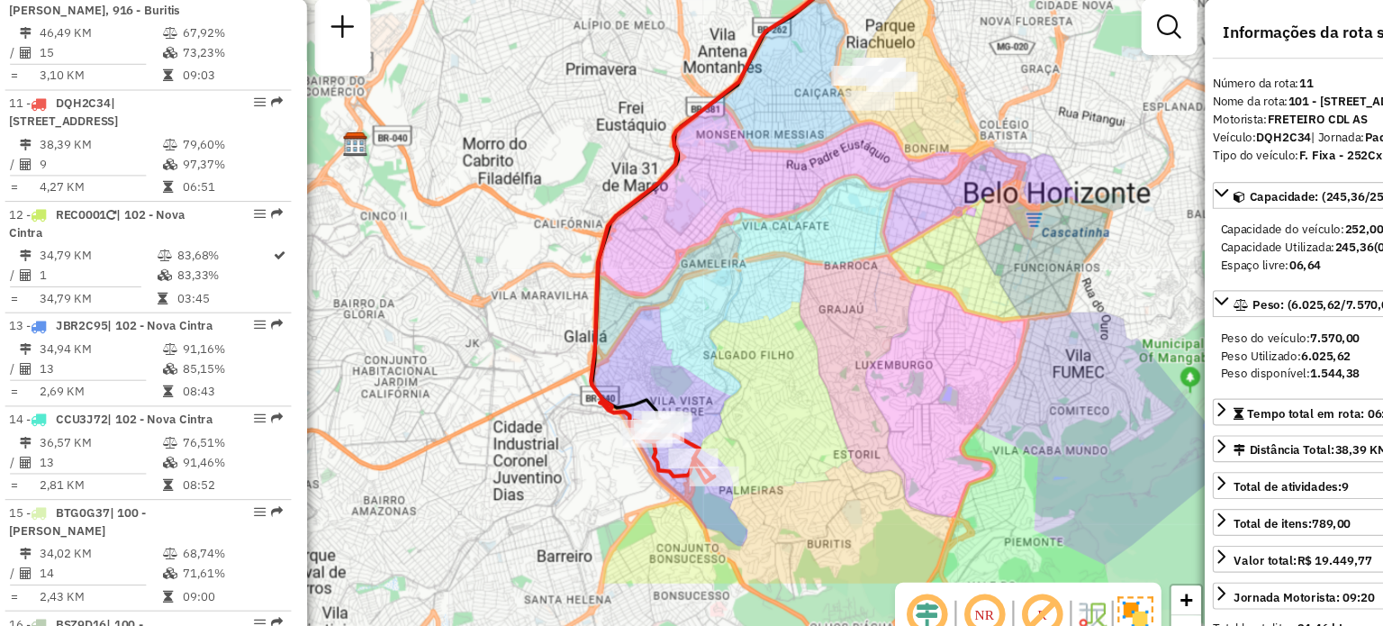
drag, startPoint x: 600, startPoint y: 482, endPoint x: 677, endPoint y: 346, distance: 156.0
click at [677, 346] on div "Janela de atendimento Grade de atendimento Capacidade Transportadoras Veículos …" at bounding box center [691, 313] width 1383 height 626
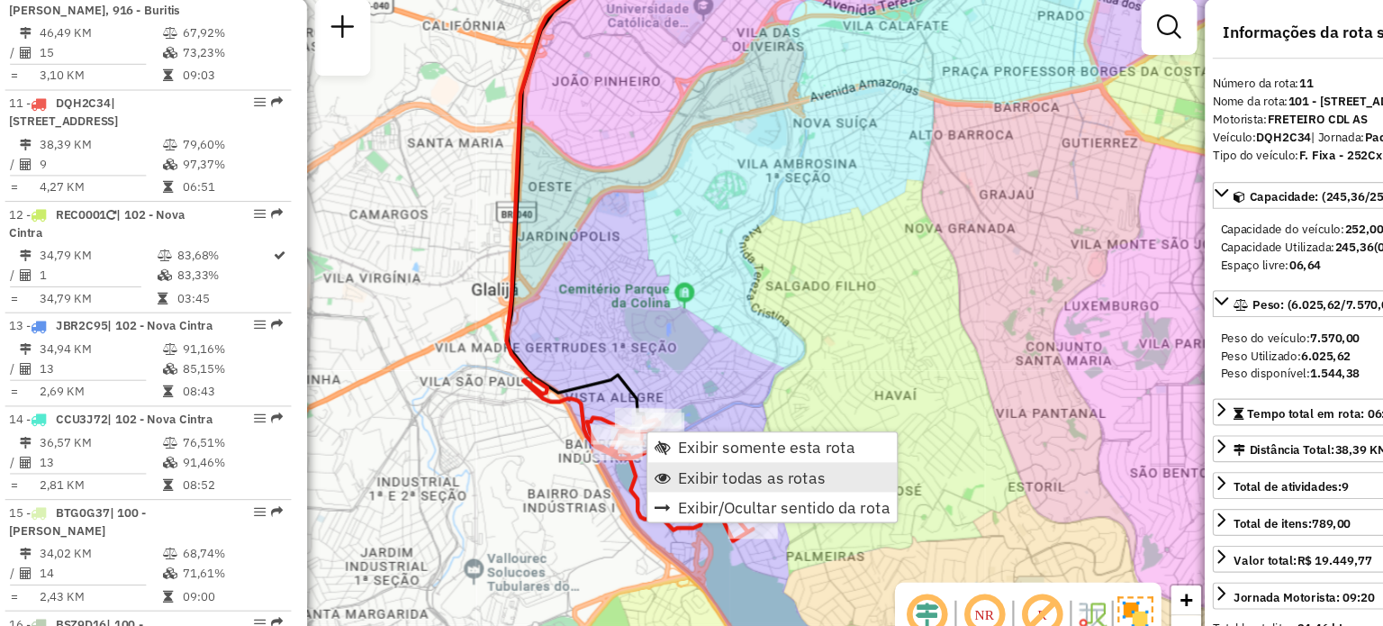
click at [689, 440] on span "Exibir todas as rotas" at bounding box center [705, 447] width 133 height 14
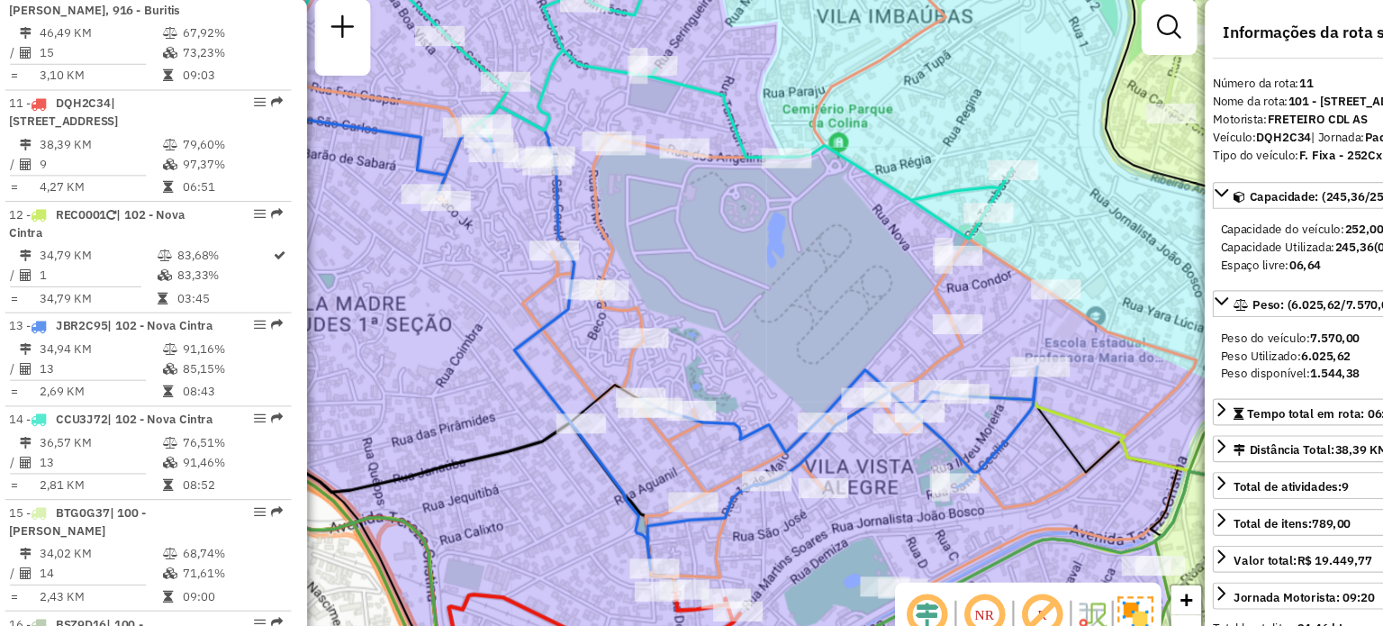
drag, startPoint x: 645, startPoint y: 256, endPoint x: 694, endPoint y: 297, distance: 63.8
click at [694, 297] on div "Janela de atendimento Grade de atendimento Capacidade Transportadoras Veículos …" at bounding box center [691, 313] width 1383 height 626
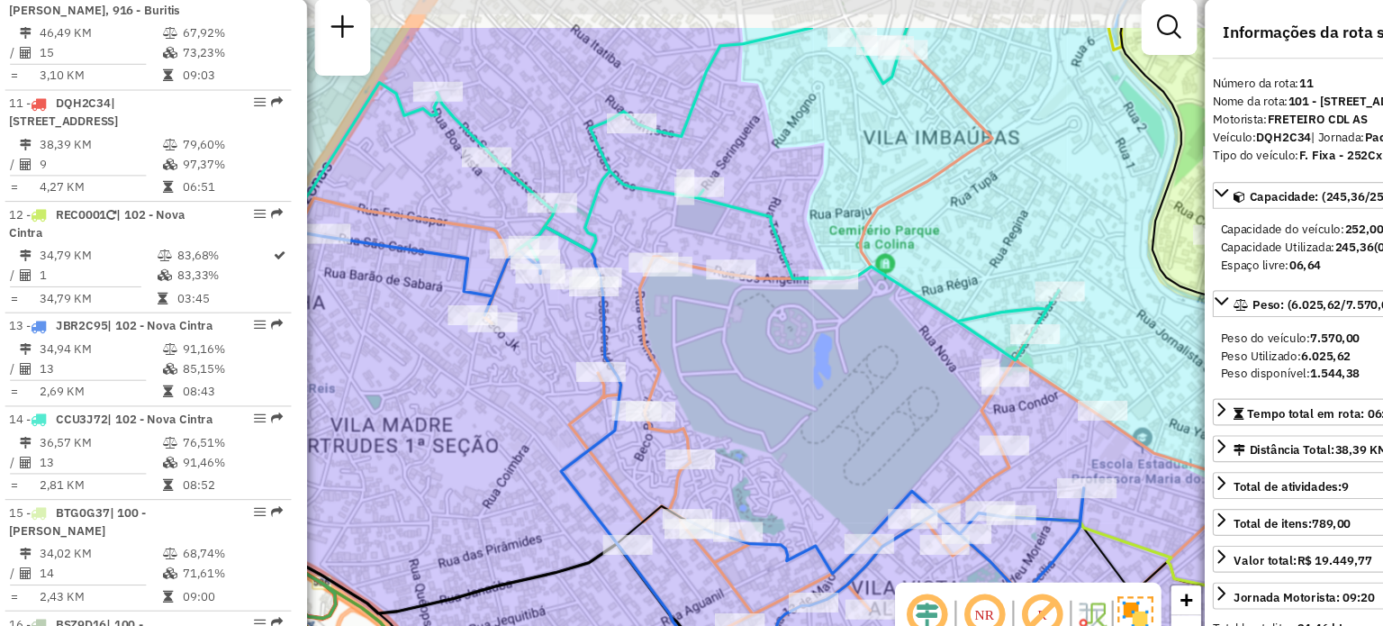
drag, startPoint x: 673, startPoint y: 223, endPoint x: 716, endPoint y: 341, distance: 125.3
click at [716, 341] on div "Janela de atendimento Grade de atendimento Capacidade Transportadoras Veículos …" at bounding box center [691, 313] width 1383 height 626
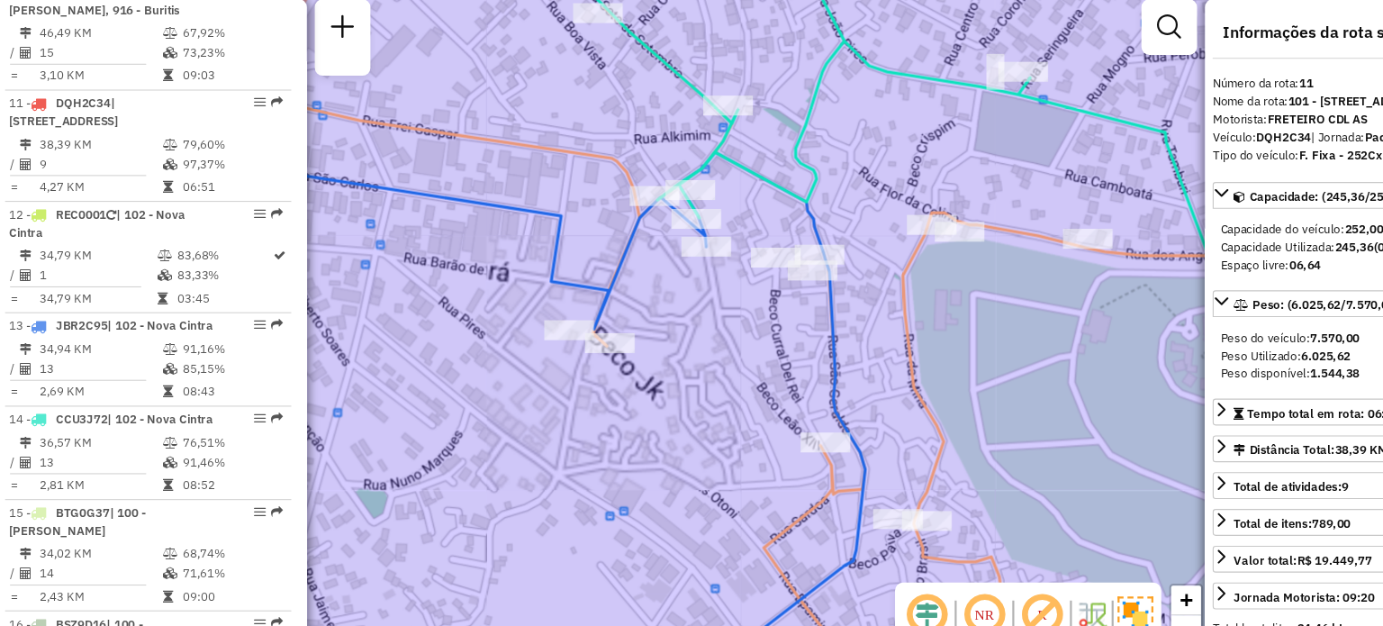
drag, startPoint x: 485, startPoint y: 346, endPoint x: 642, endPoint y: 312, distance: 160.1
click at [642, 312] on div "Janela de atendimento Grade de atendimento Capacidade Transportadoras Veículos …" at bounding box center [691, 313] width 1383 height 626
